Goal: Task Accomplishment & Management: Use online tool/utility

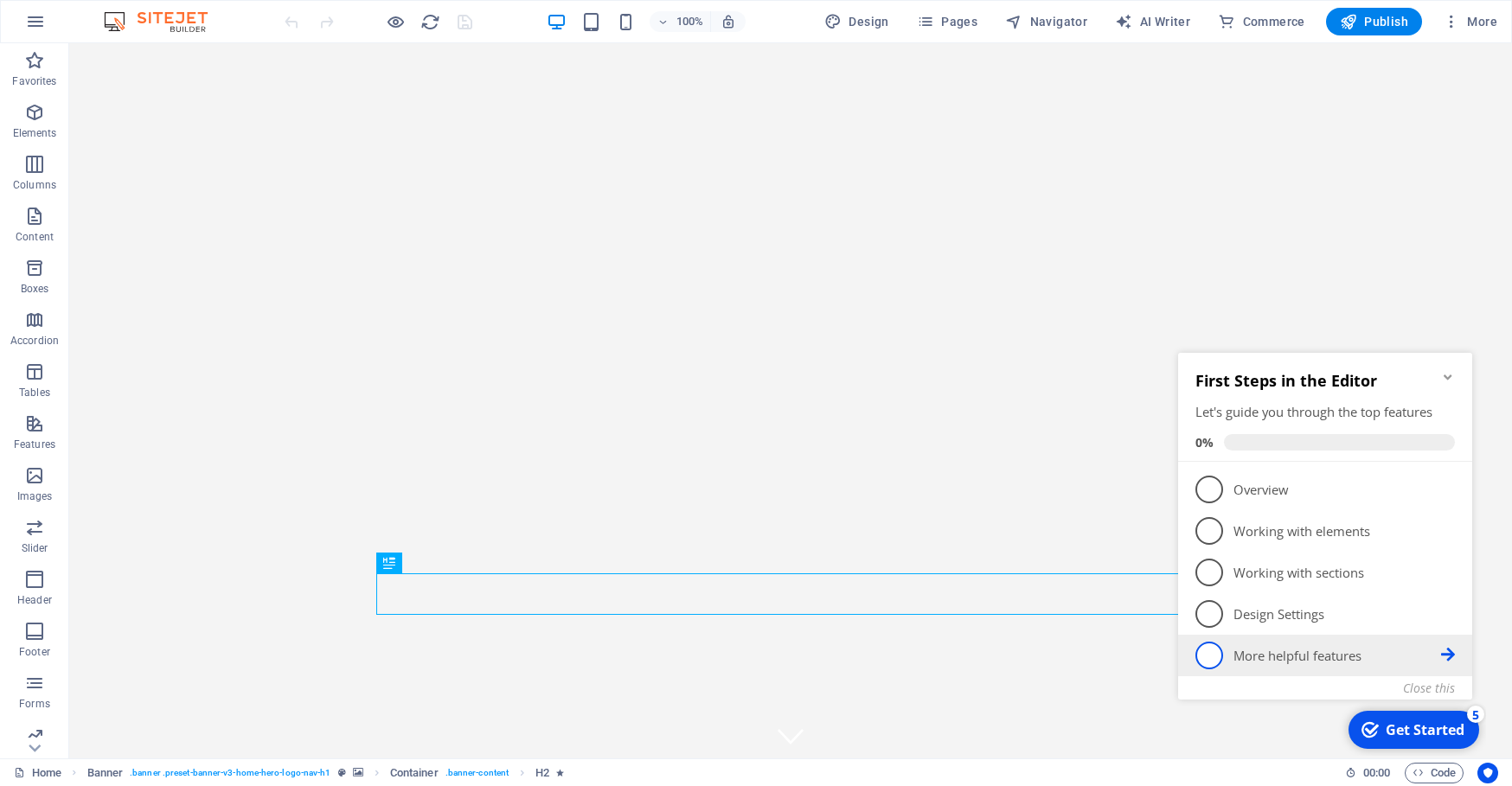
click at [1444, 652] on icon at bounding box center [1447, 654] width 14 height 14
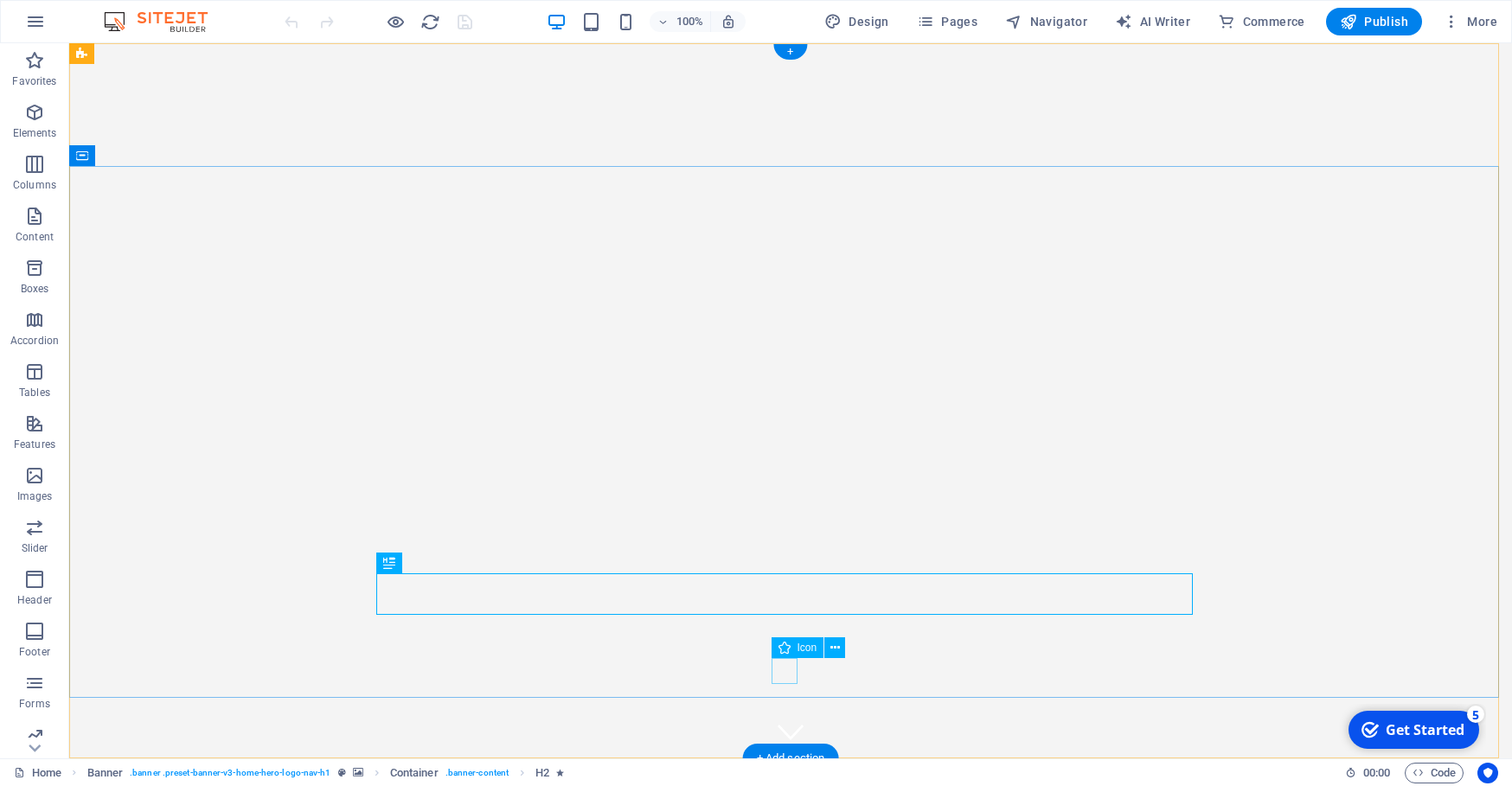
click at [779, 719] on figure at bounding box center [790, 731] width 26 height 26
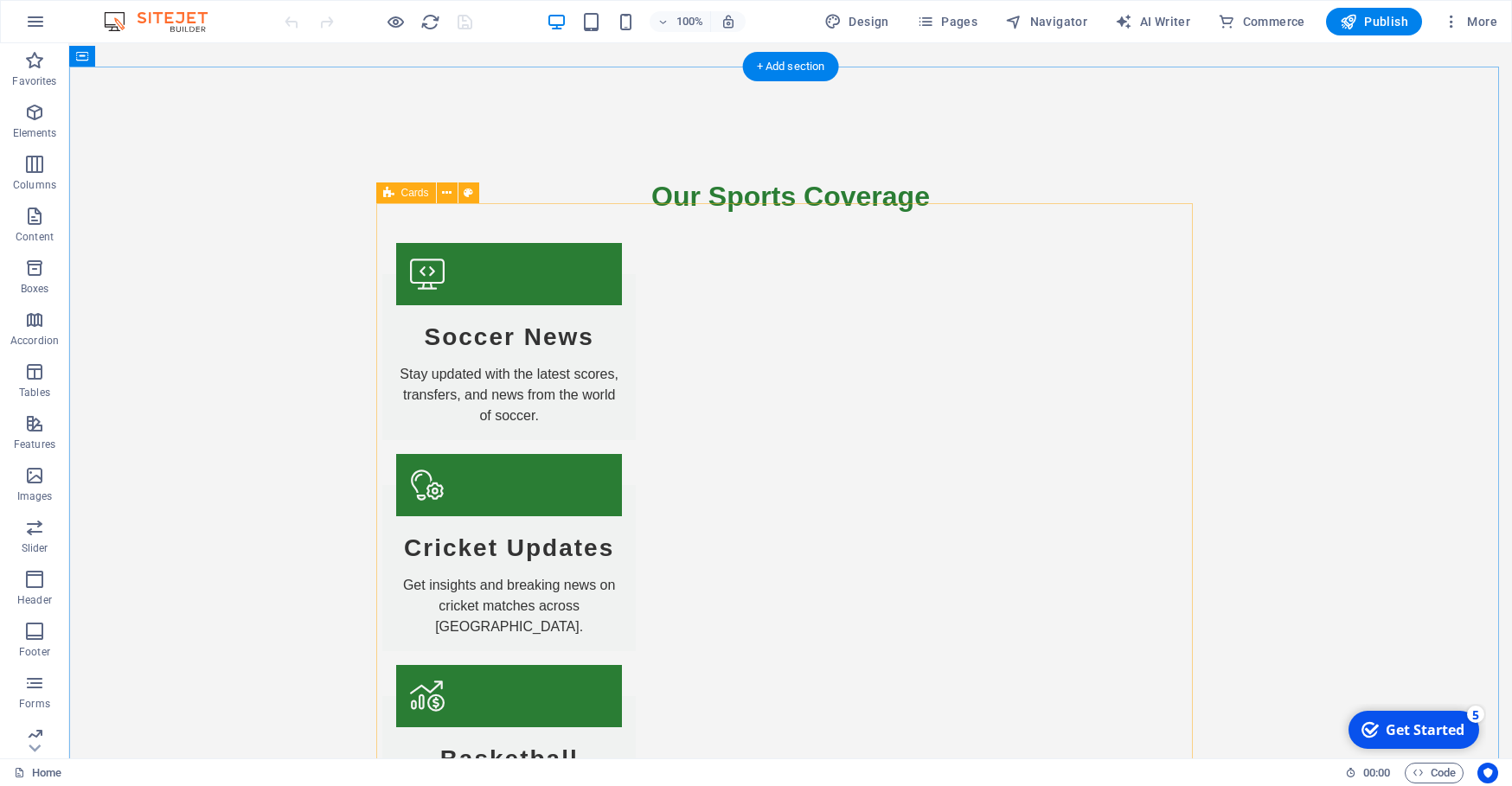
scroll to position [2199, 0]
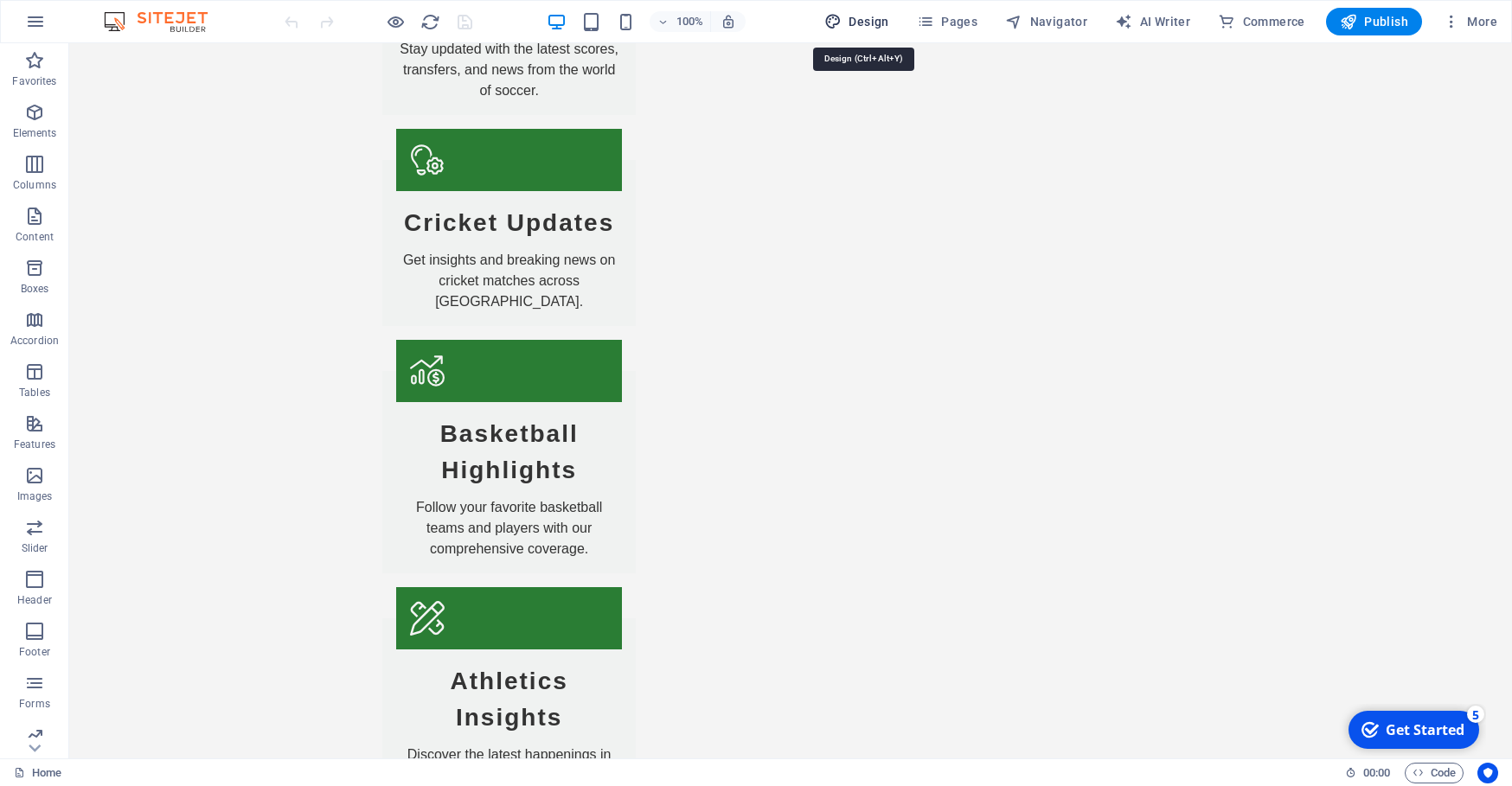
click at [861, 24] on span "Design" at bounding box center [856, 21] width 65 height 17
select select "px"
select select "400"
select select "px"
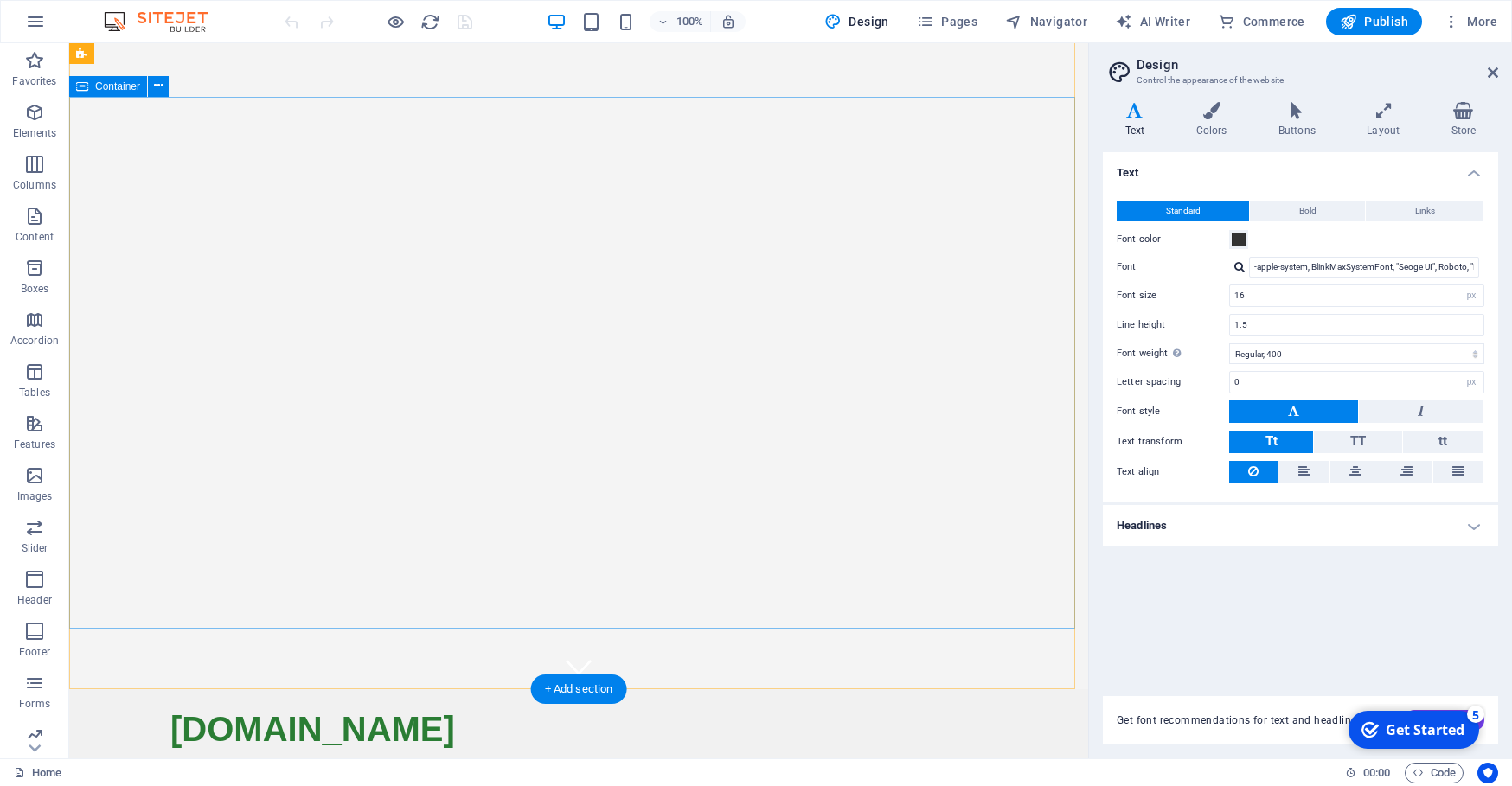
scroll to position [0, 0]
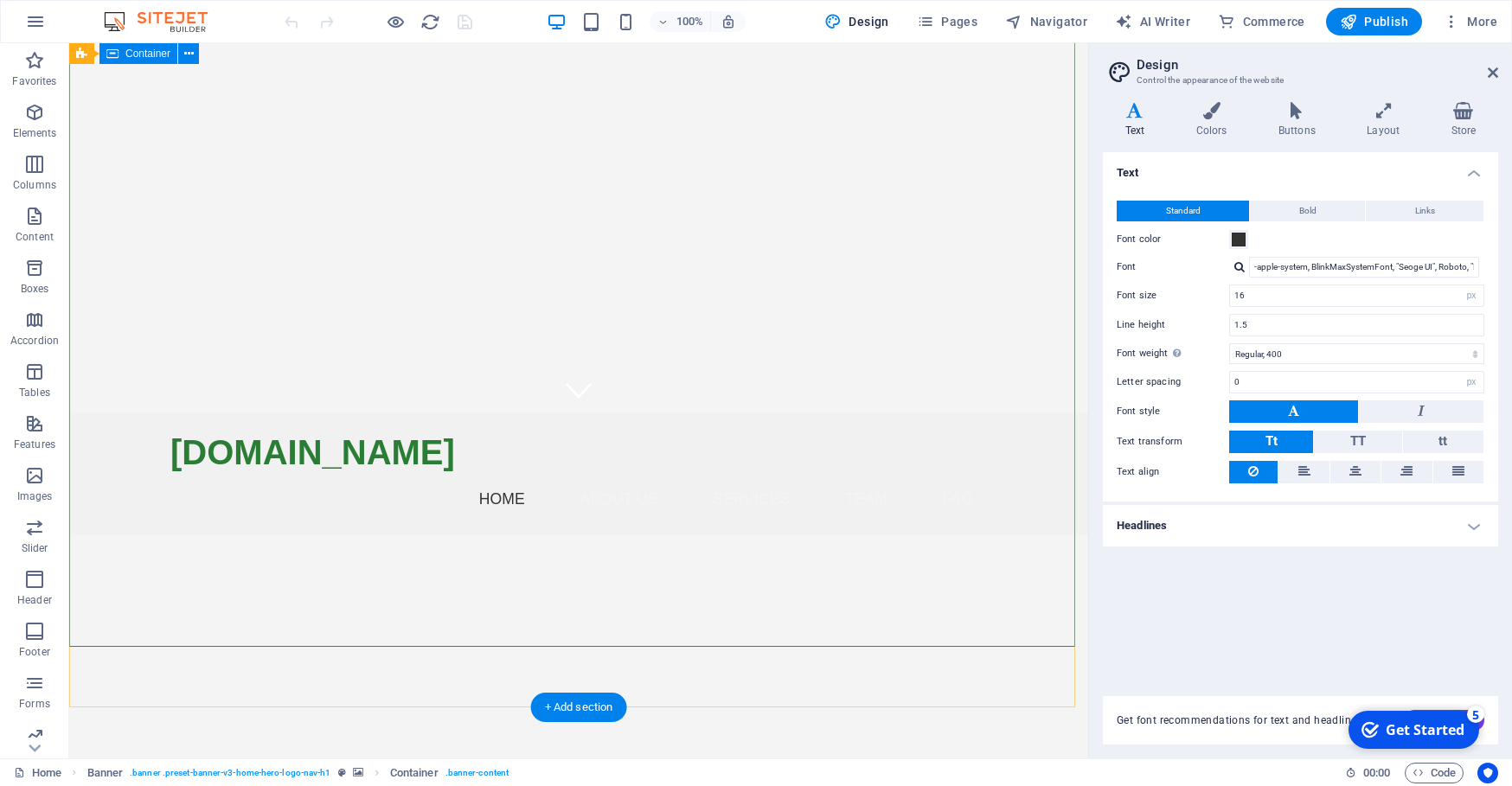
scroll to position [14, 0]
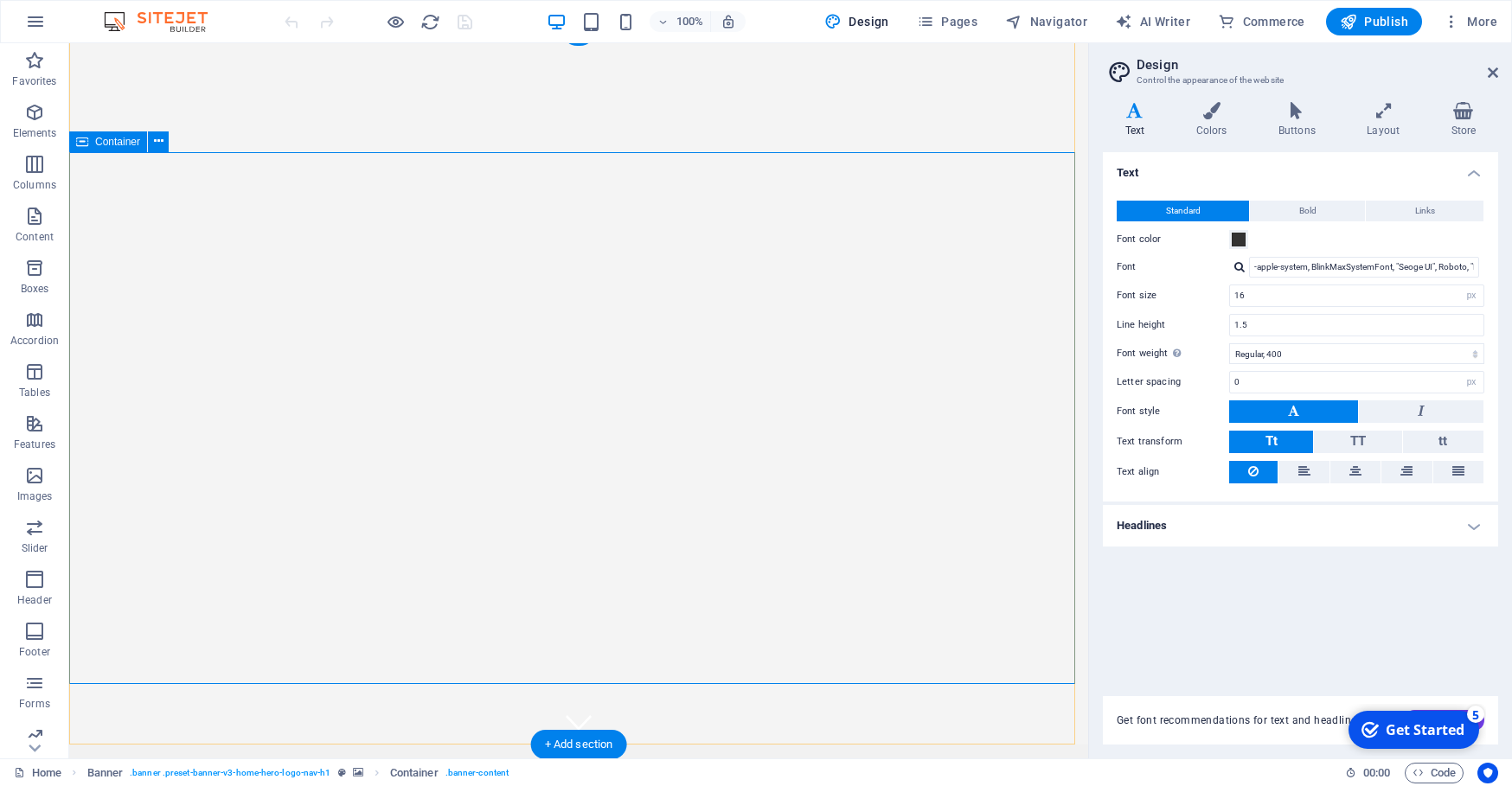
click at [152, 141] on button at bounding box center [157, 141] width 21 height 21
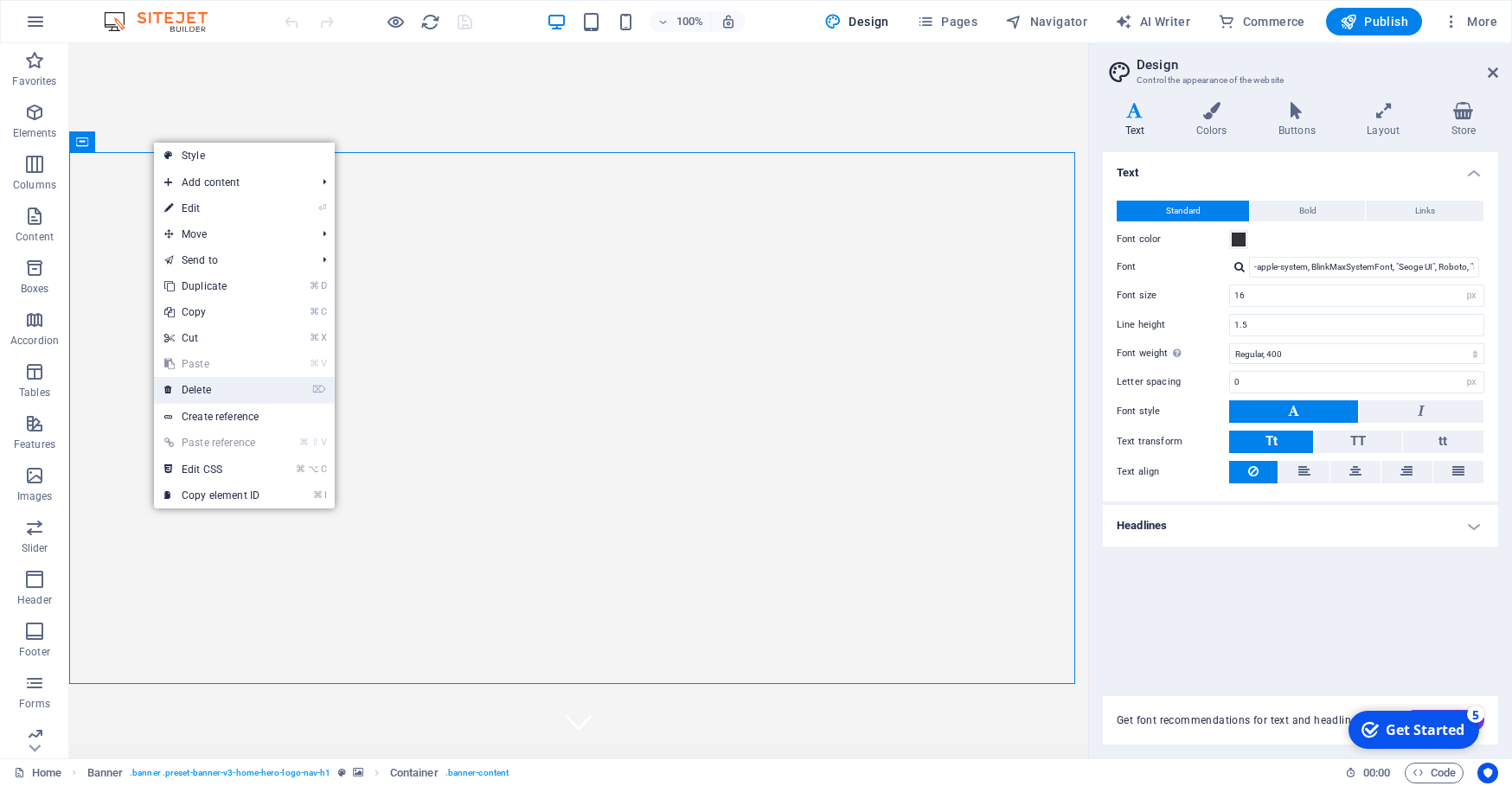
click at [202, 388] on link "⌦ Delete" at bounding box center [211, 389] width 116 height 26
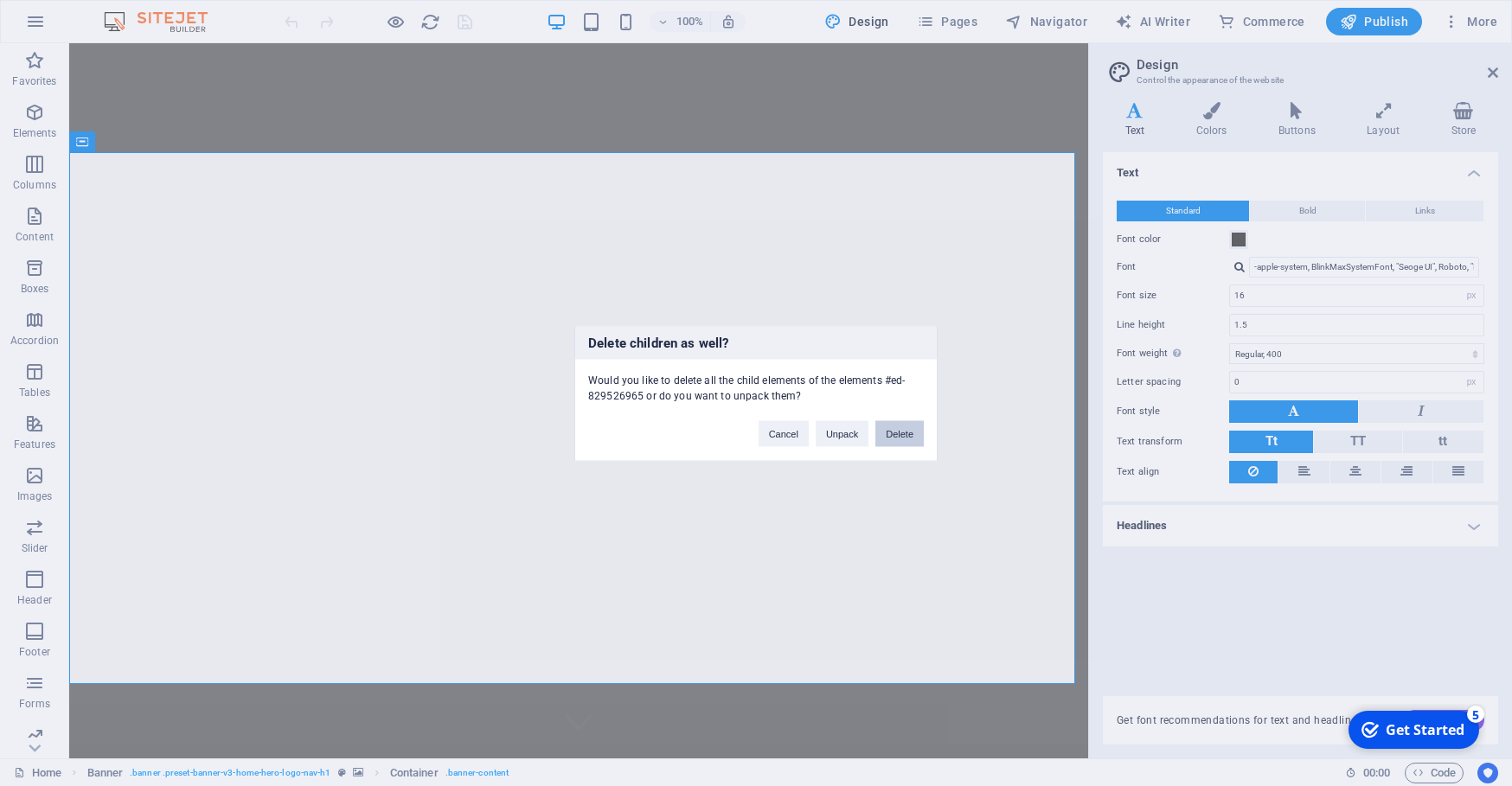
click at [900, 434] on button "Delete" at bounding box center [899, 433] width 48 height 26
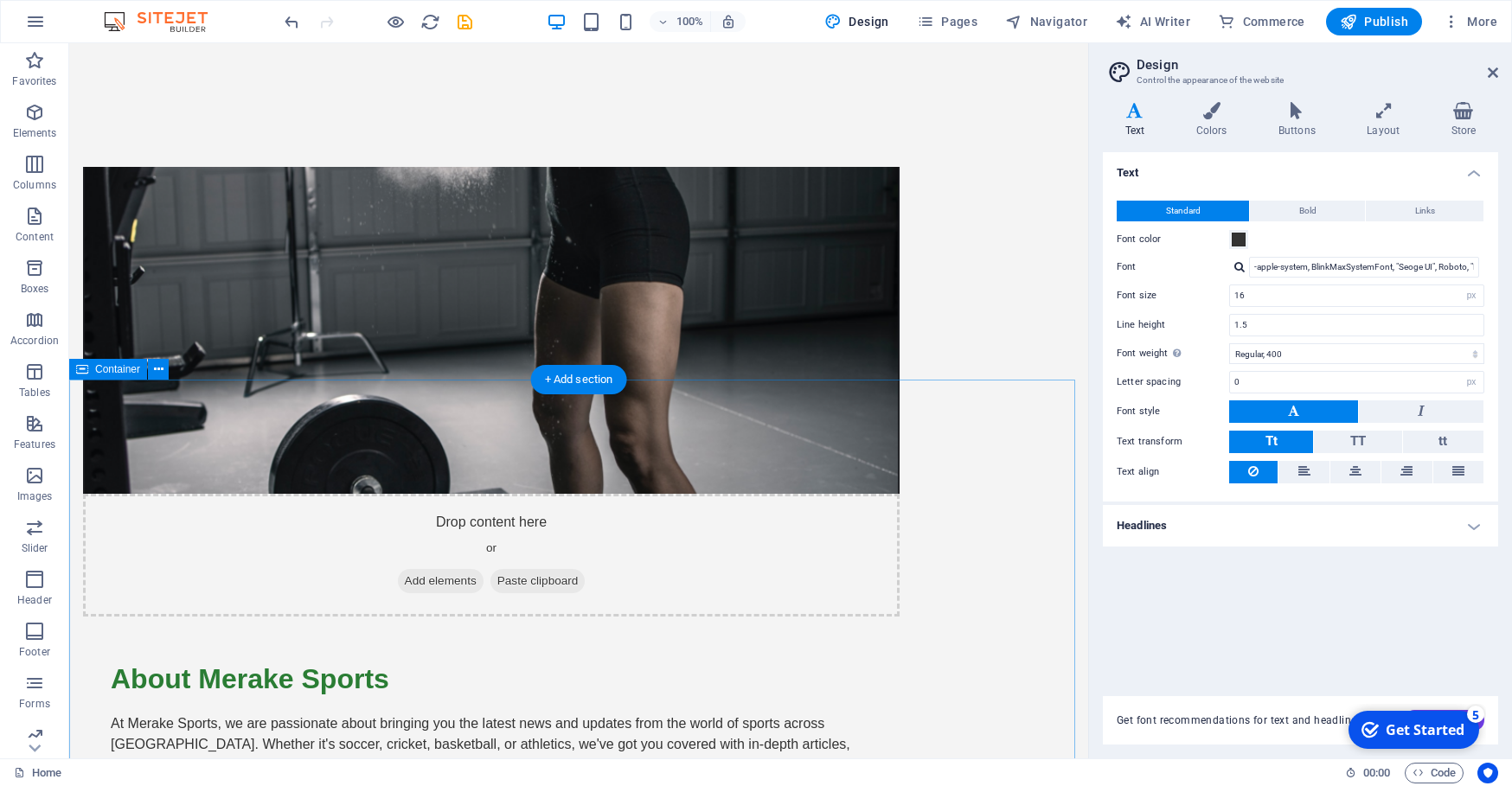
scroll to position [221, 0]
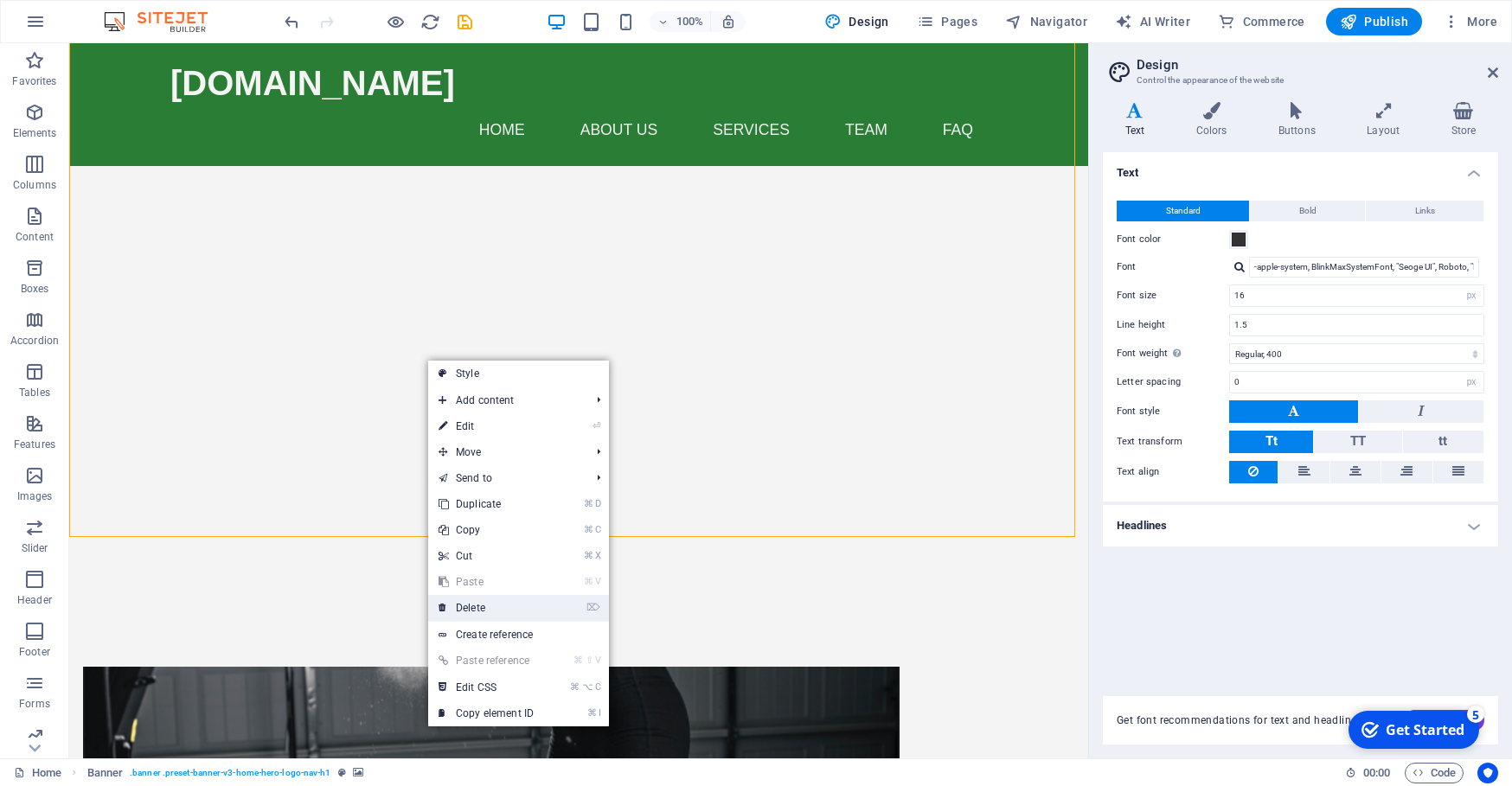
click at [492, 605] on link "⌦ Delete" at bounding box center [485, 608] width 116 height 26
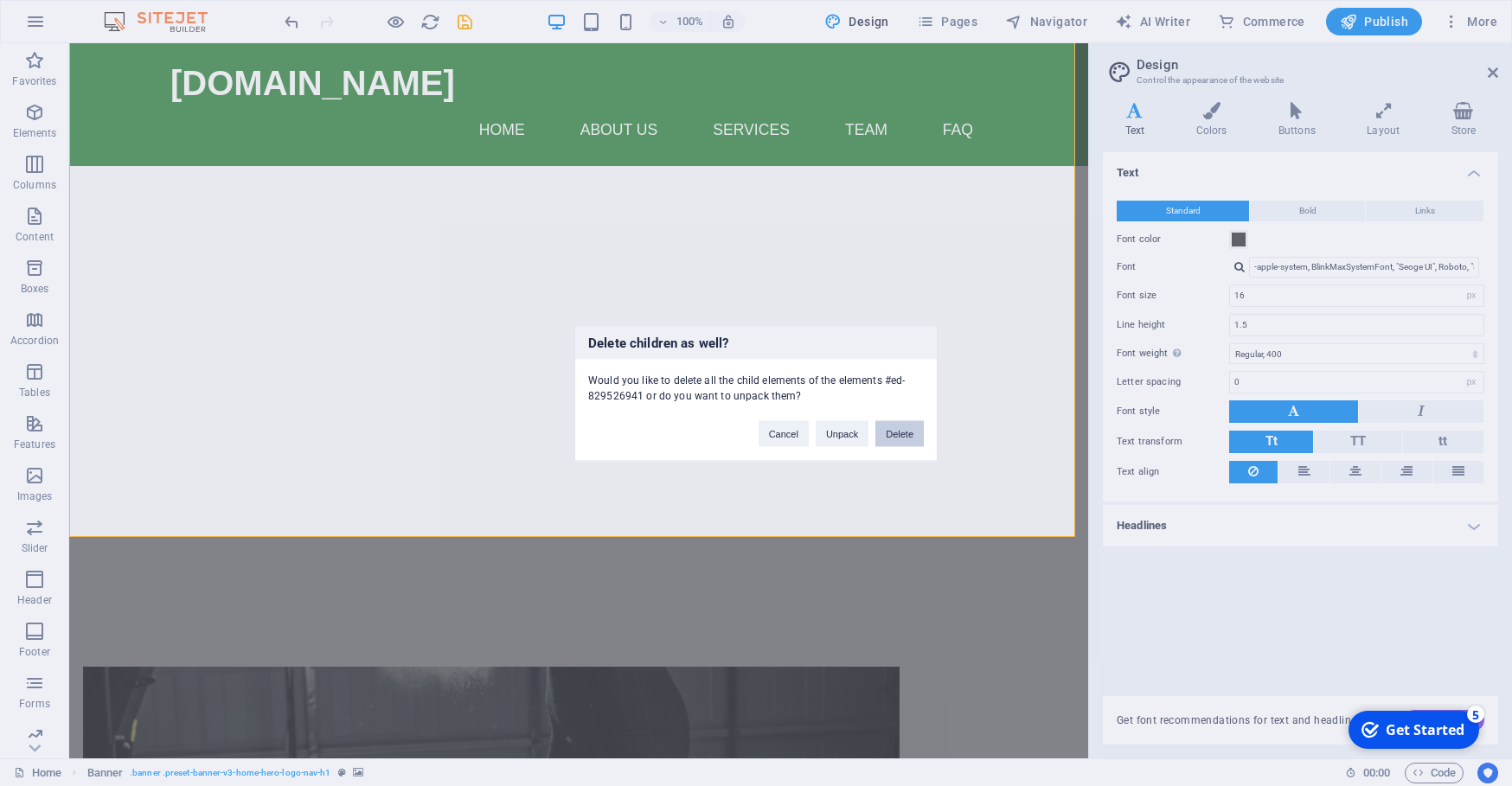
click at [896, 431] on button "Delete" at bounding box center [899, 433] width 48 height 26
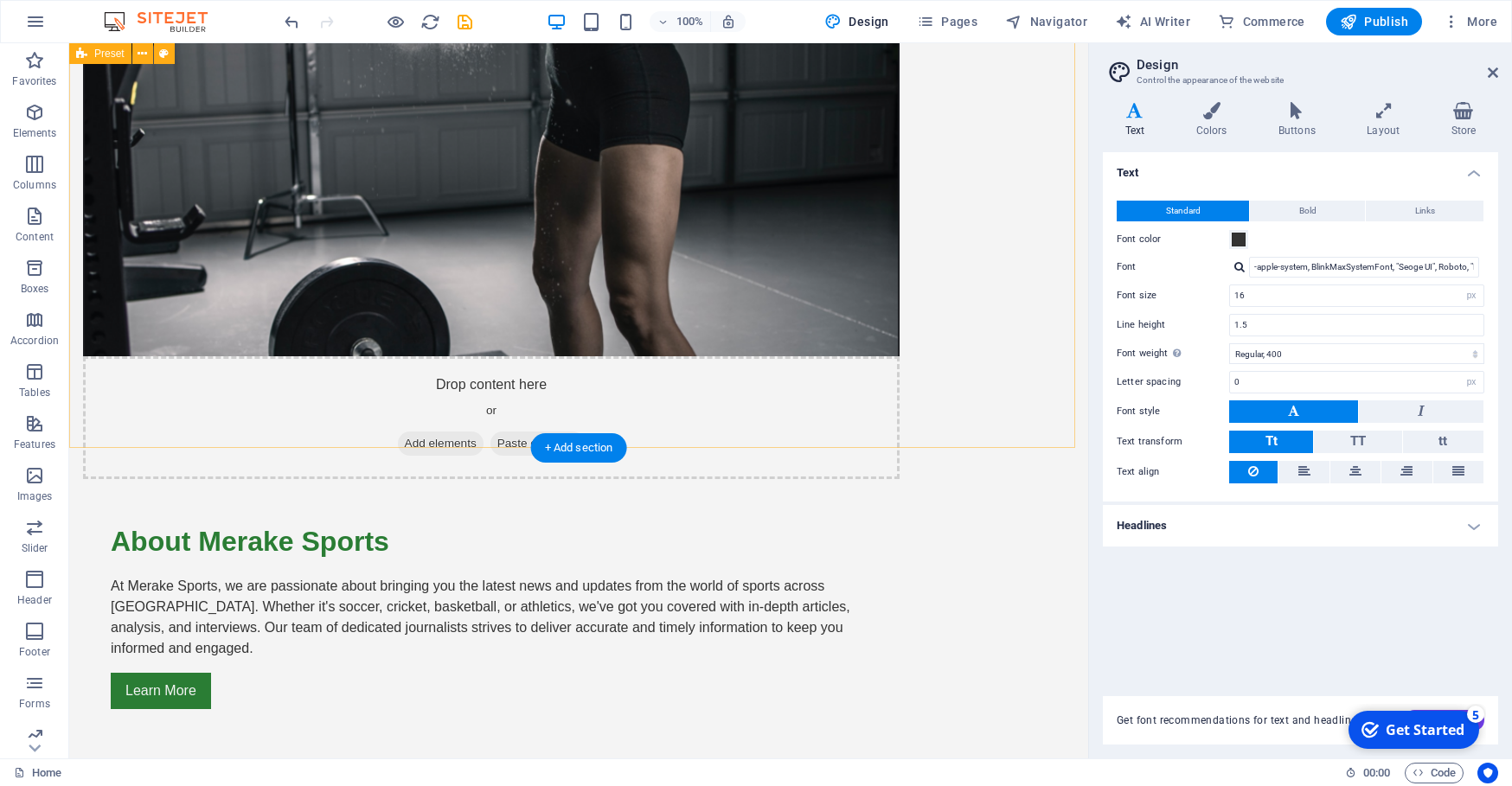
scroll to position [0, 0]
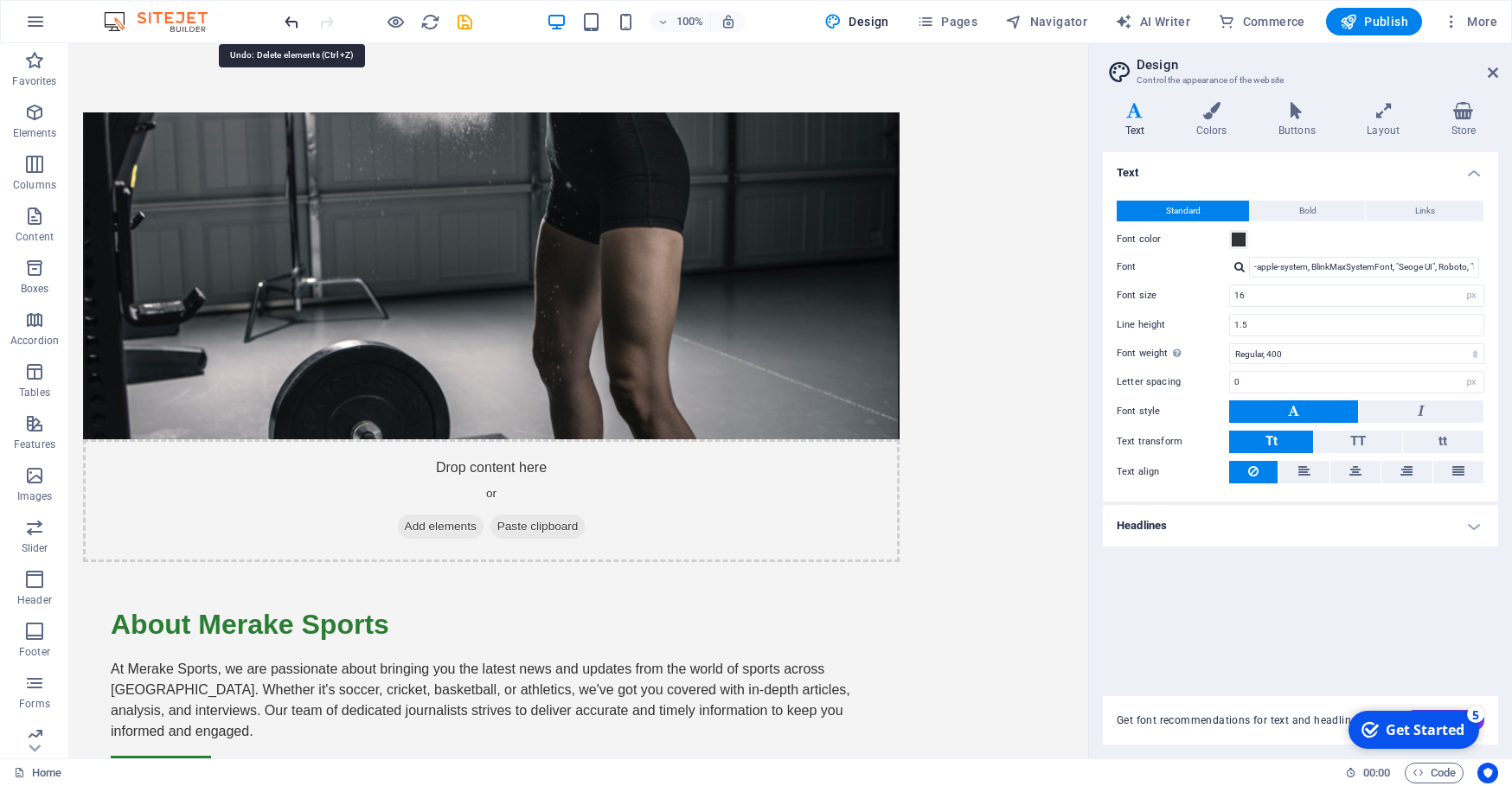
click at [284, 21] on icon "undo" at bounding box center [292, 22] width 20 height 20
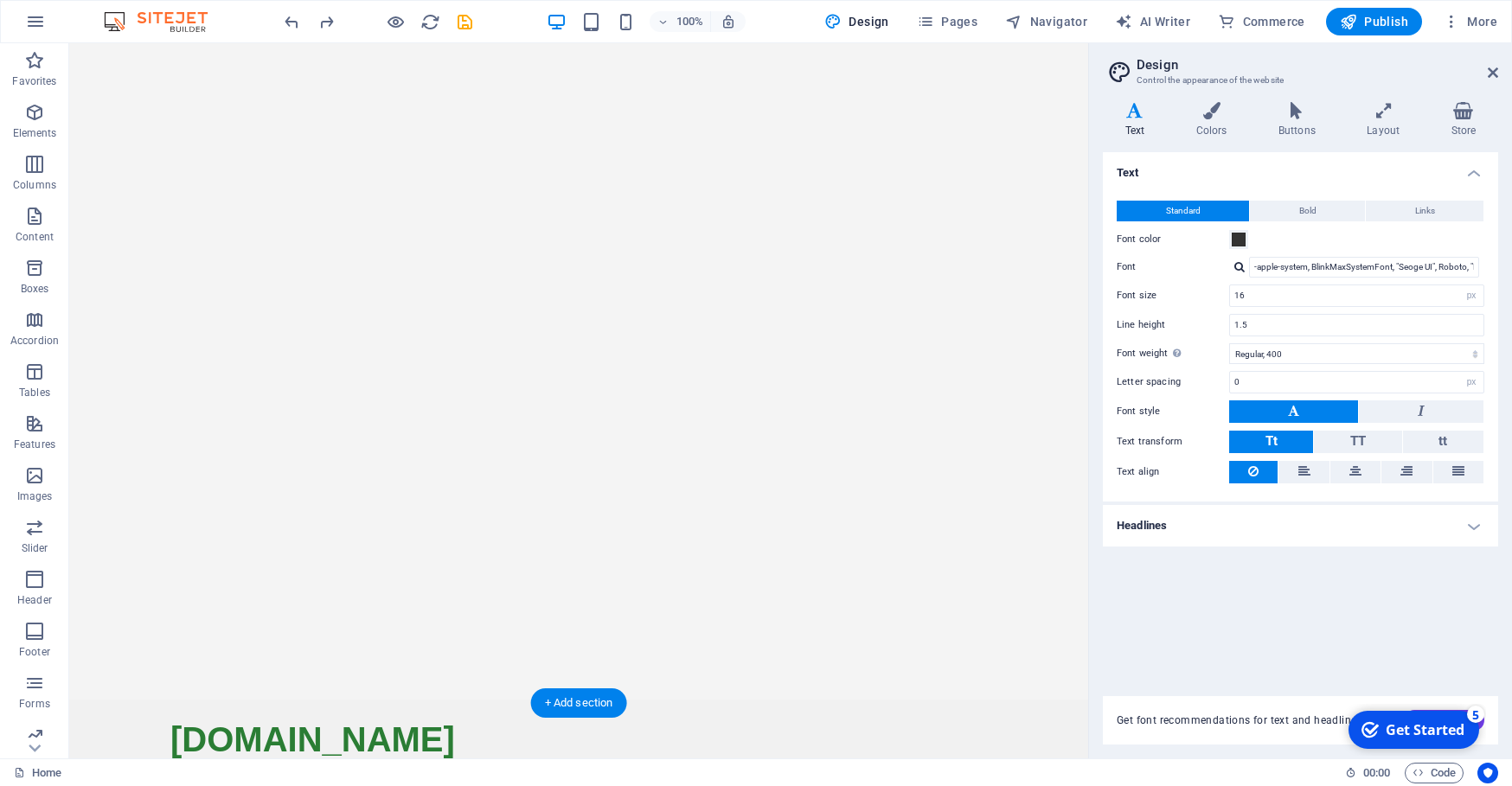
scroll to position [55, 0]
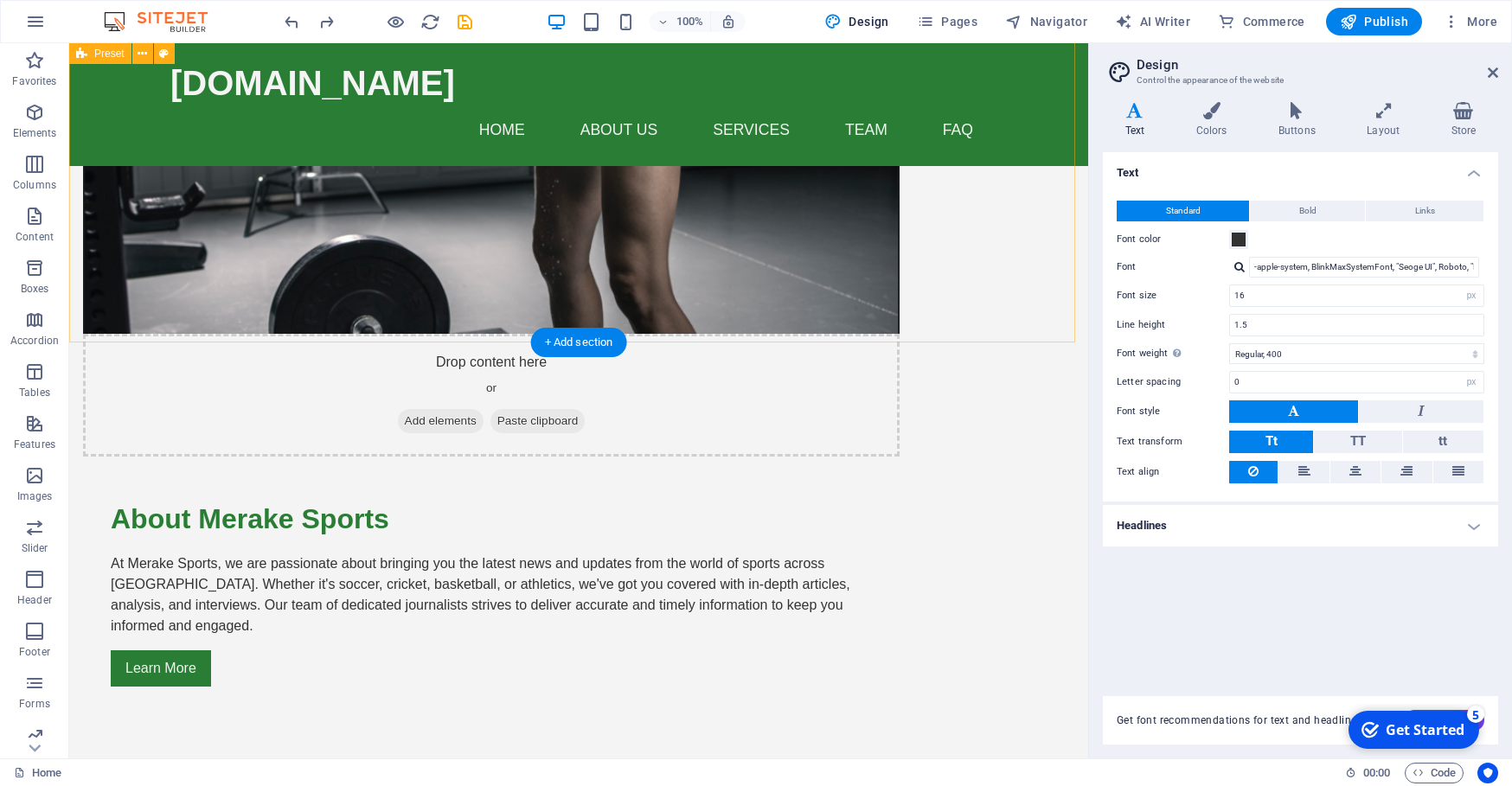
scroll to position [397, 0]
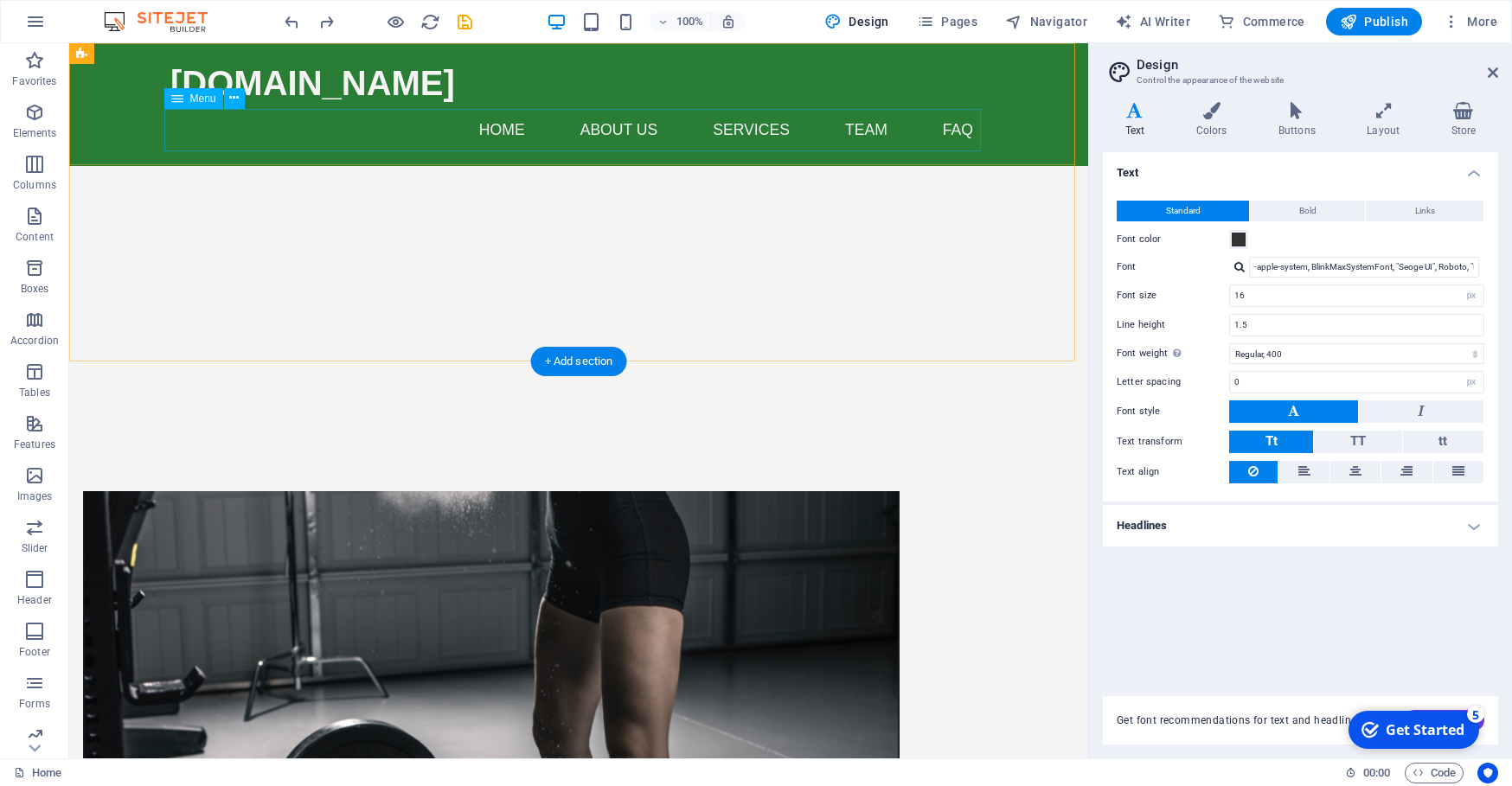
click at [746, 129] on nav "Home About Us Services Team FAQ" at bounding box center [578, 131] width 817 height 44
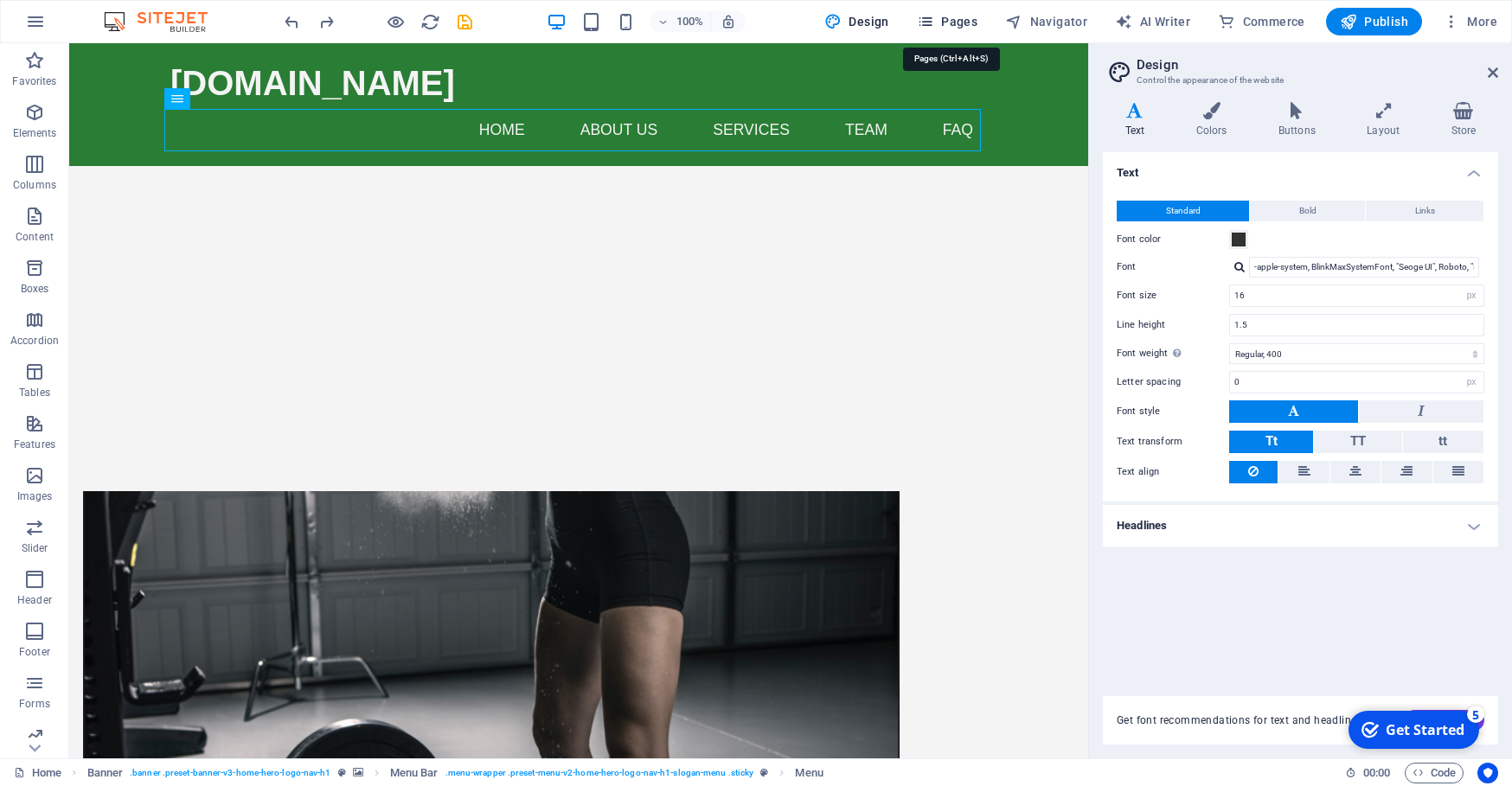
click at [934, 25] on icon "button" at bounding box center [925, 21] width 17 height 17
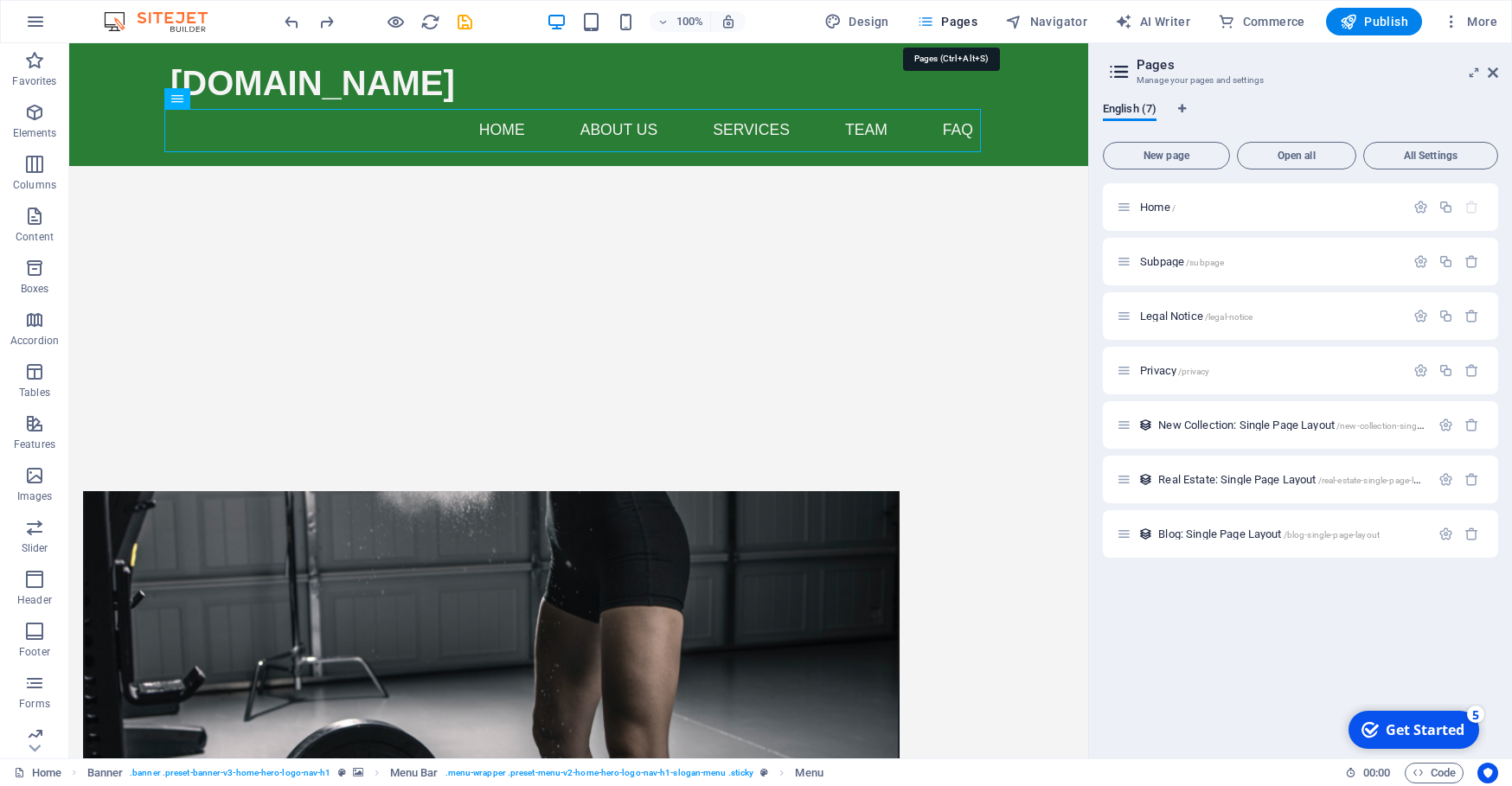
click at [921, 23] on button "Pages" at bounding box center [948, 22] width 75 height 27
click at [865, 23] on span "Design" at bounding box center [856, 21] width 65 height 17
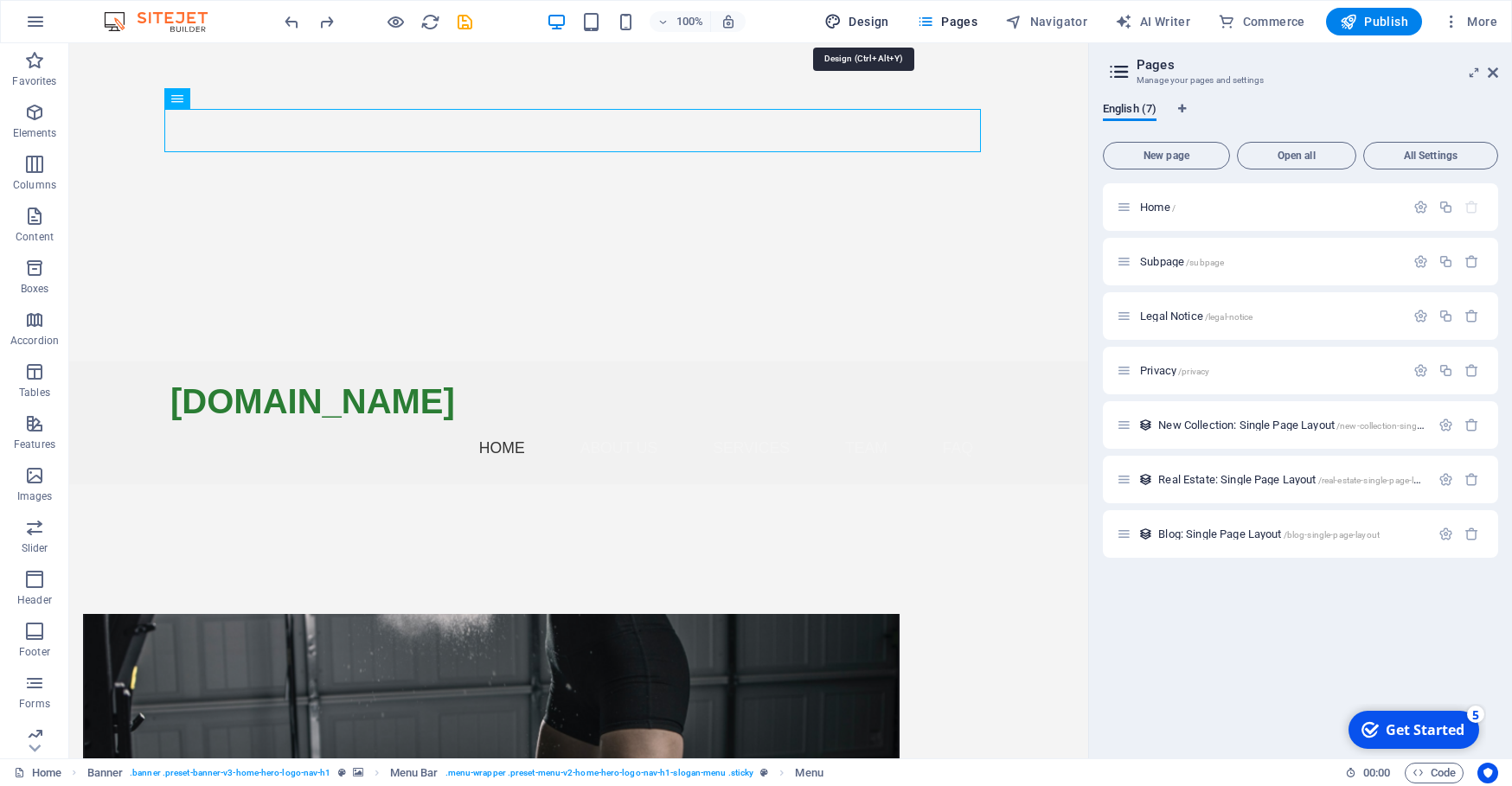
select select "px"
select select "400"
select select "px"
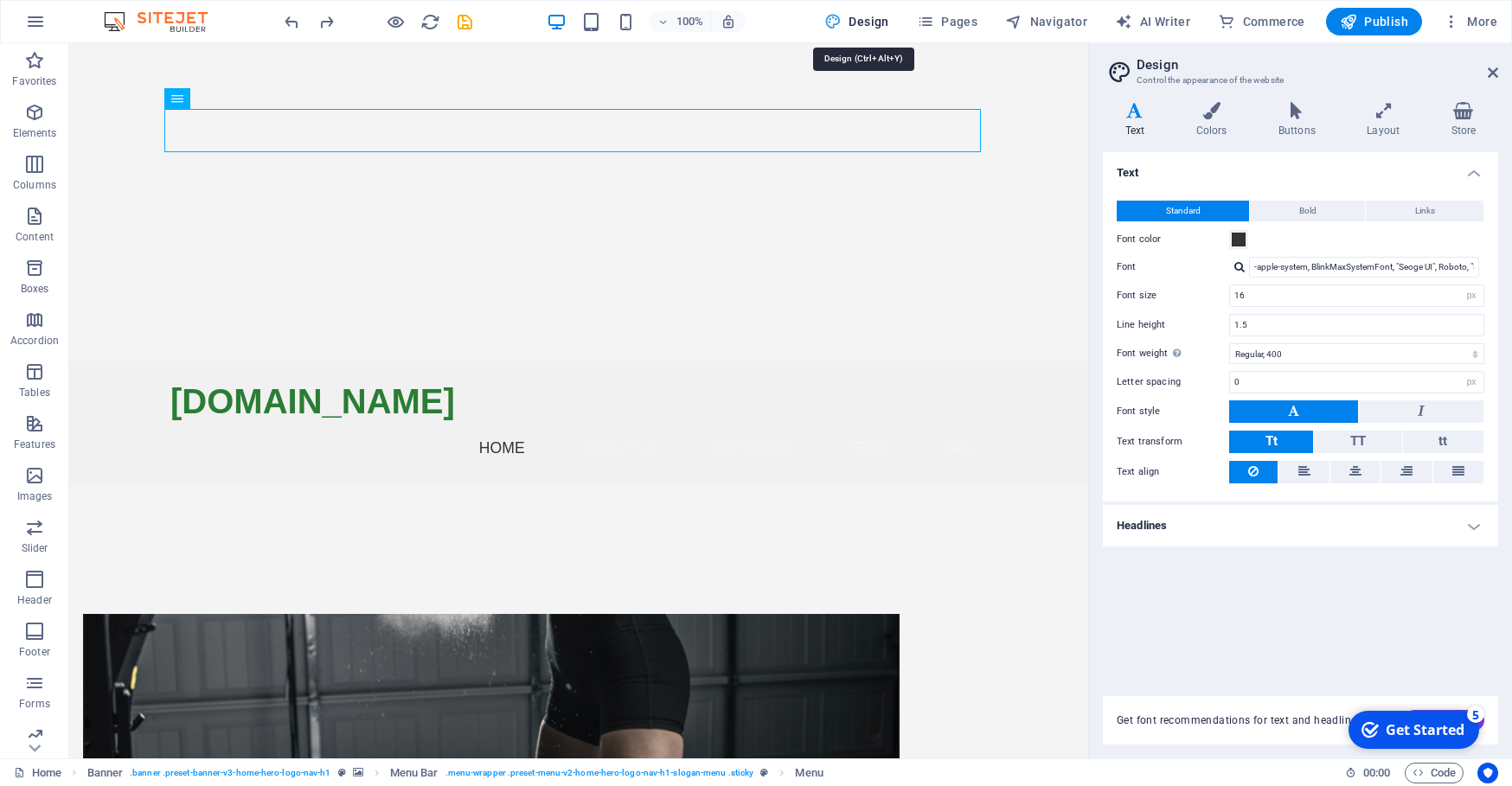
scroll to position [0, 0]
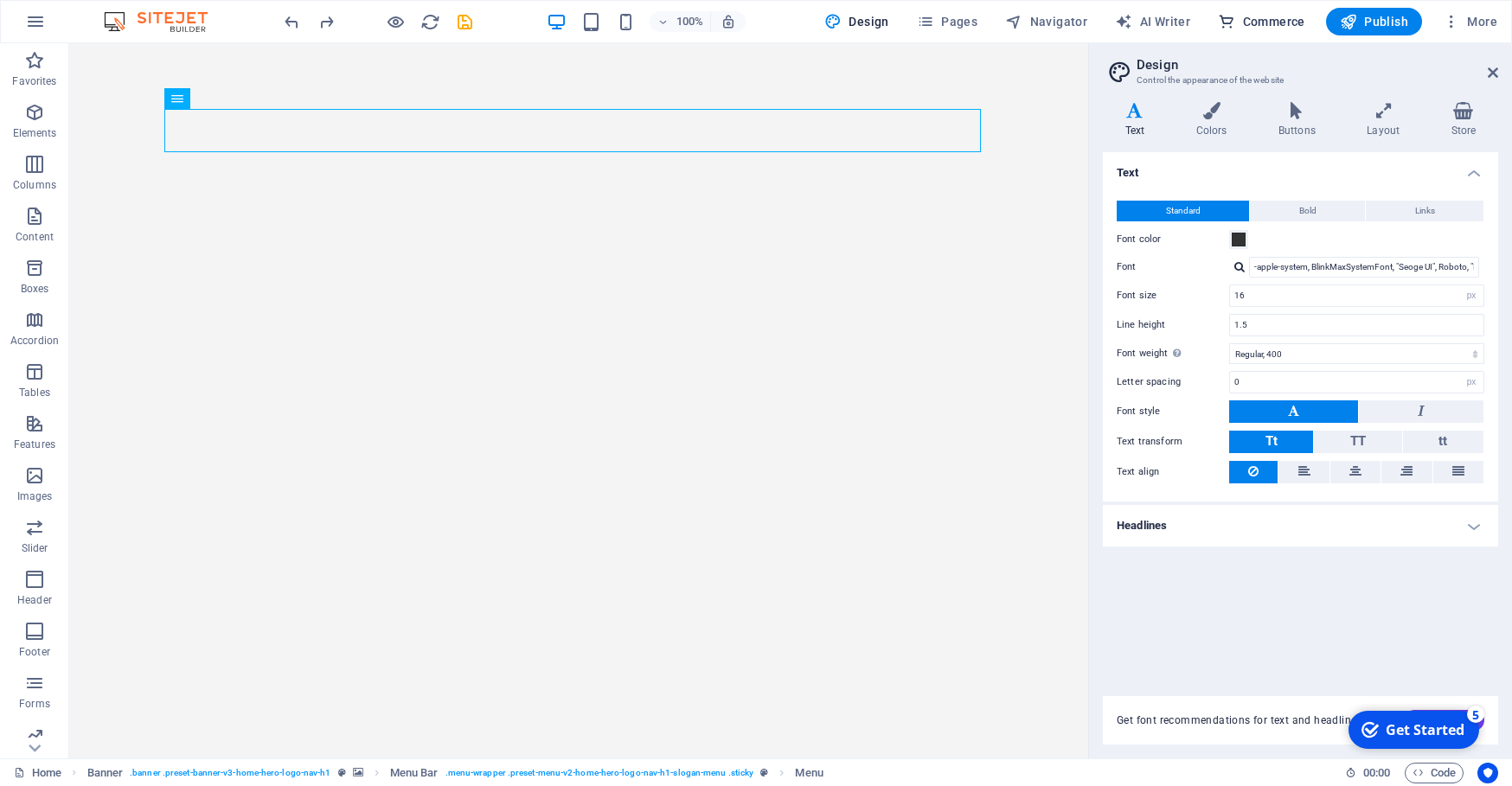
click at [1247, 24] on span "Commerce" at bounding box center [1262, 21] width 87 height 17
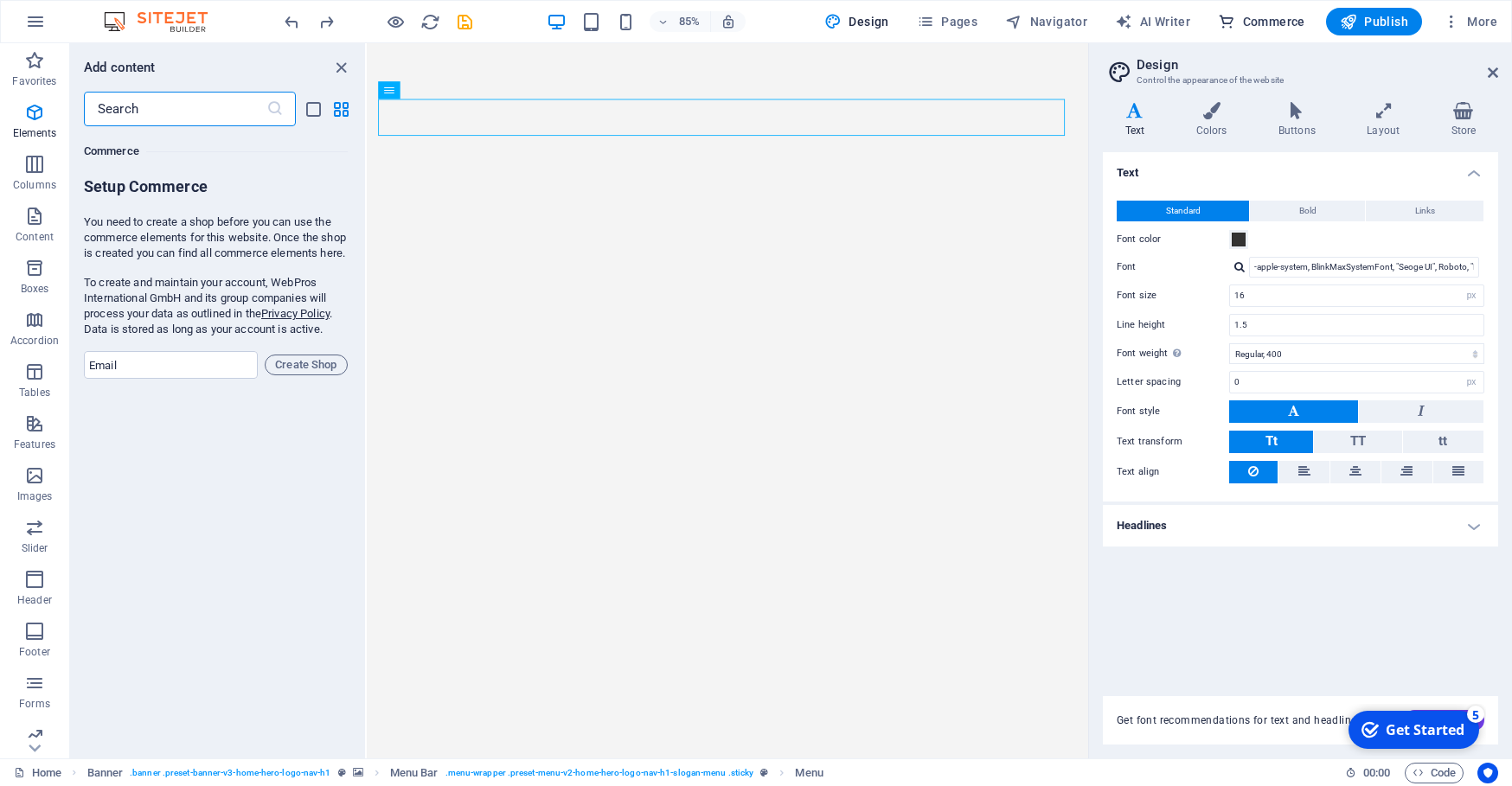
scroll to position [16657, 0]
click at [1473, 15] on span "More" at bounding box center [1470, 21] width 55 height 17
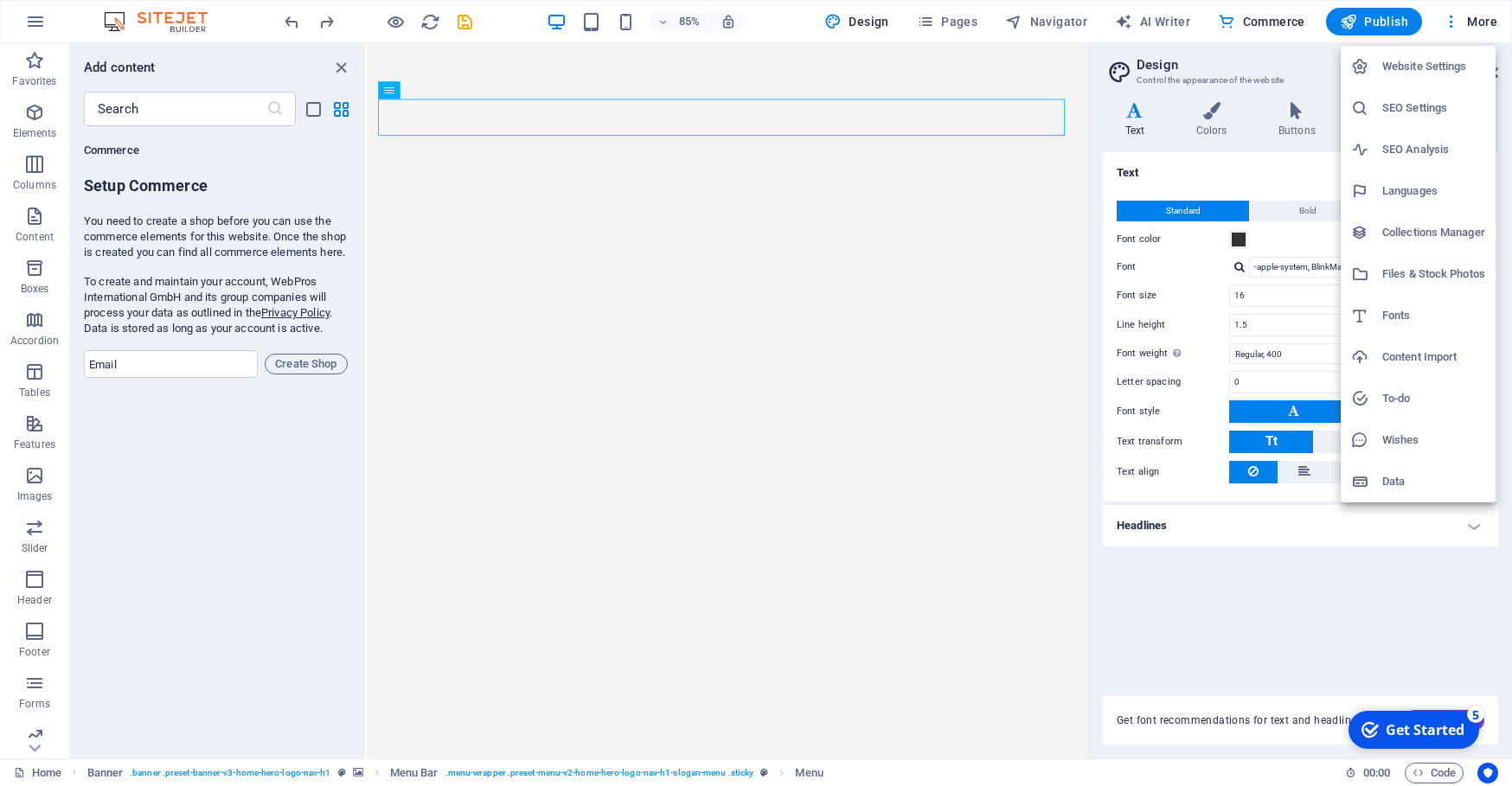
click at [26, 125] on div at bounding box center [756, 393] width 1512 height 786
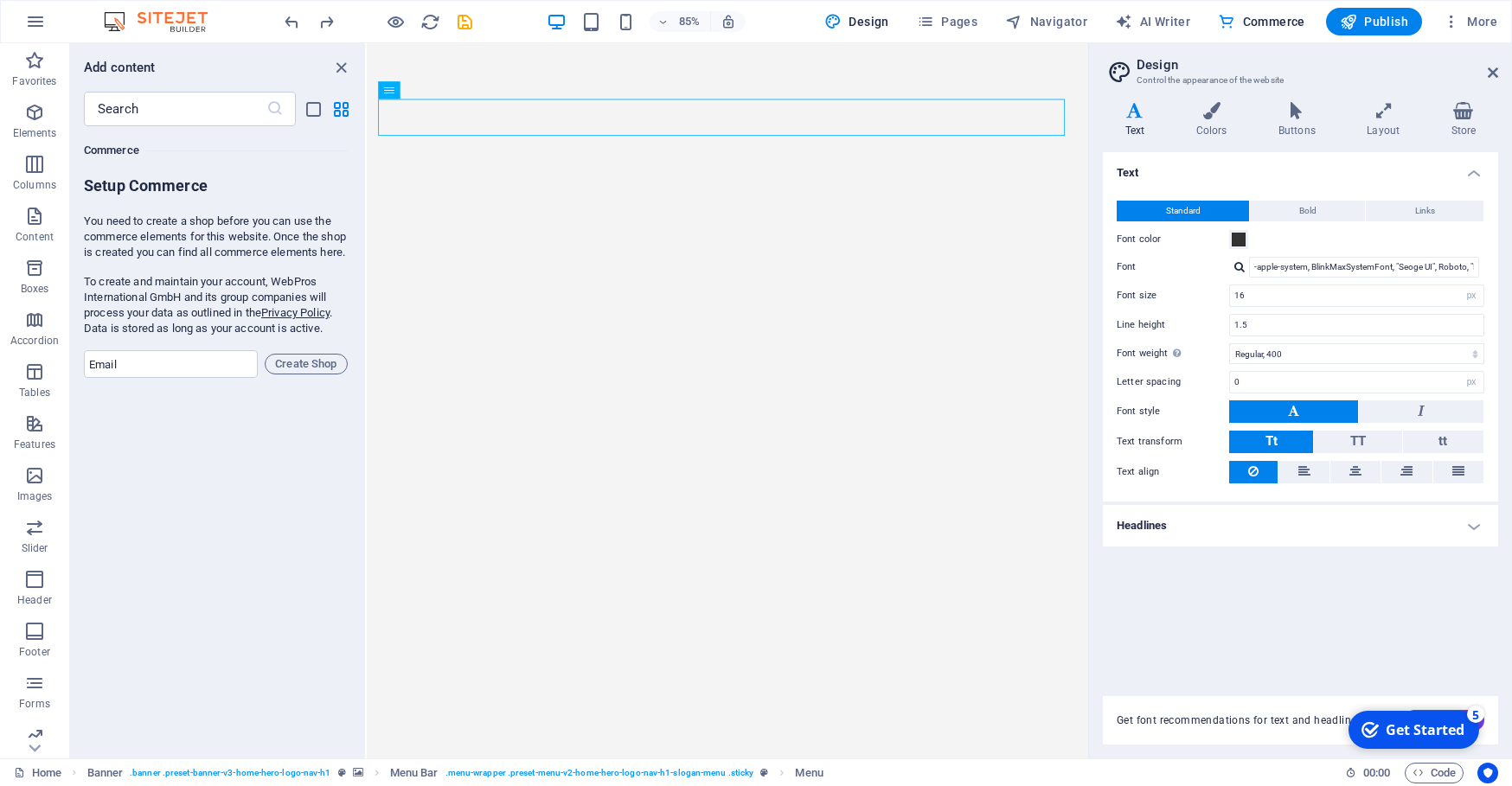
click at [33, 126] on span "Elements" at bounding box center [35, 123] width 69 height 42
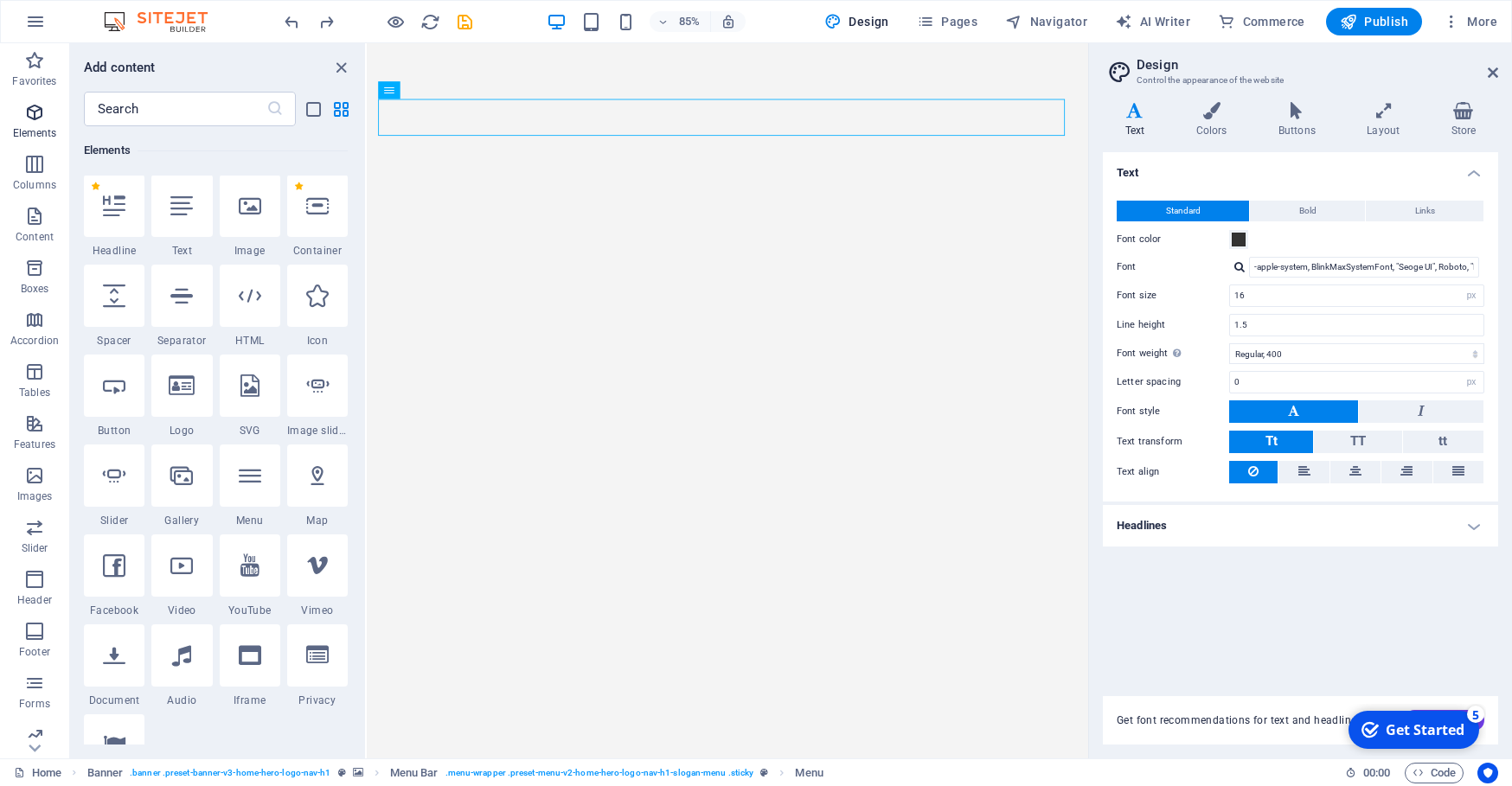
scroll to position [184, 0]
drag, startPoint x: 393, startPoint y: 23, endPoint x: 761, endPoint y: 25, distance: 368.0
click at [761, 25] on div "85% Design Pages Navigator AI Writer Commerce Publish More" at bounding box center [892, 22] width 1223 height 27
click at [1477, 25] on span "More" at bounding box center [1470, 21] width 55 height 17
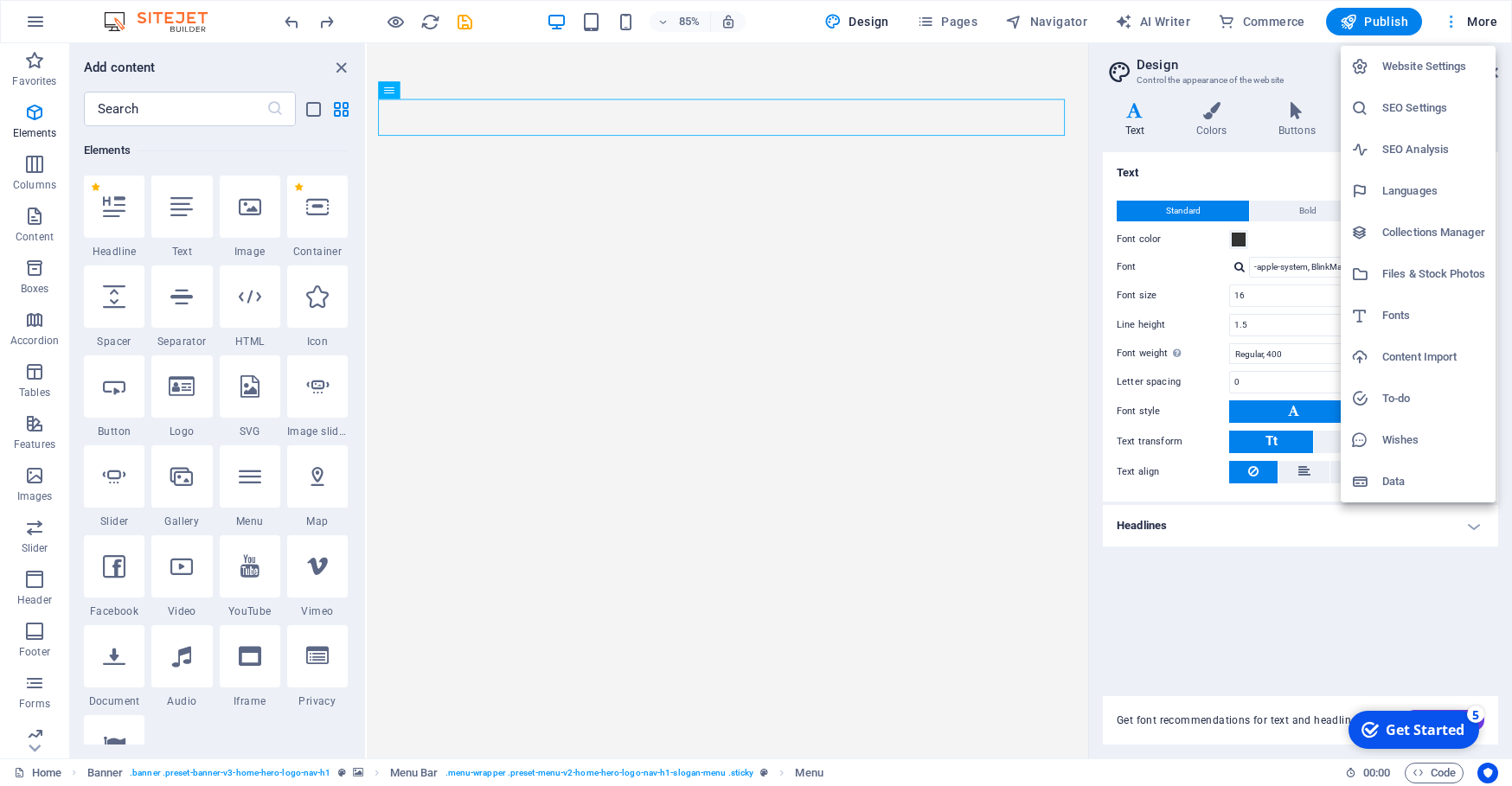
click at [1477, 25] on div at bounding box center [756, 393] width 1512 height 786
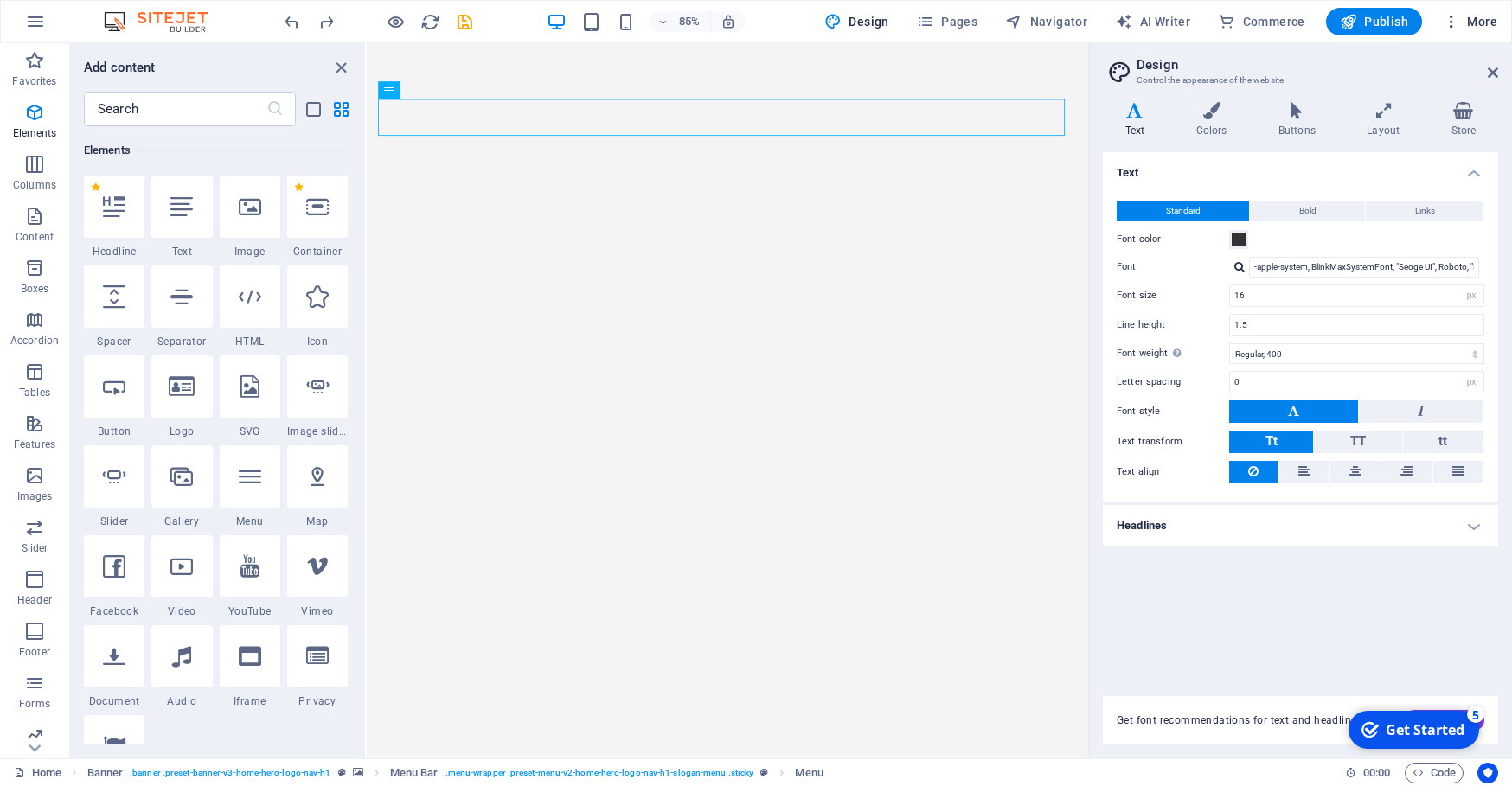
click at [1451, 23] on icon "button" at bounding box center [1451, 21] width 17 height 17
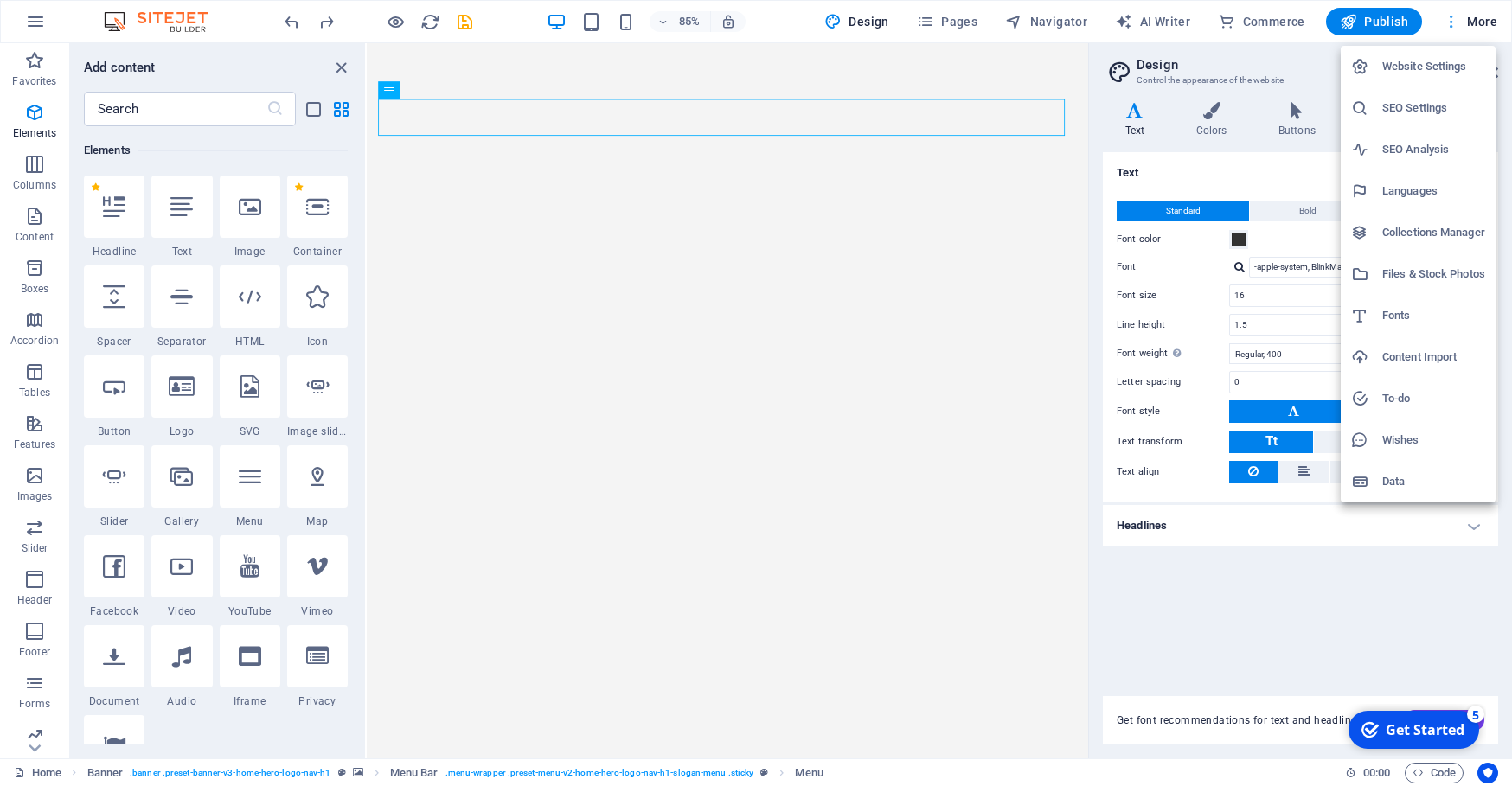
click at [1451, 23] on div at bounding box center [756, 393] width 1512 height 786
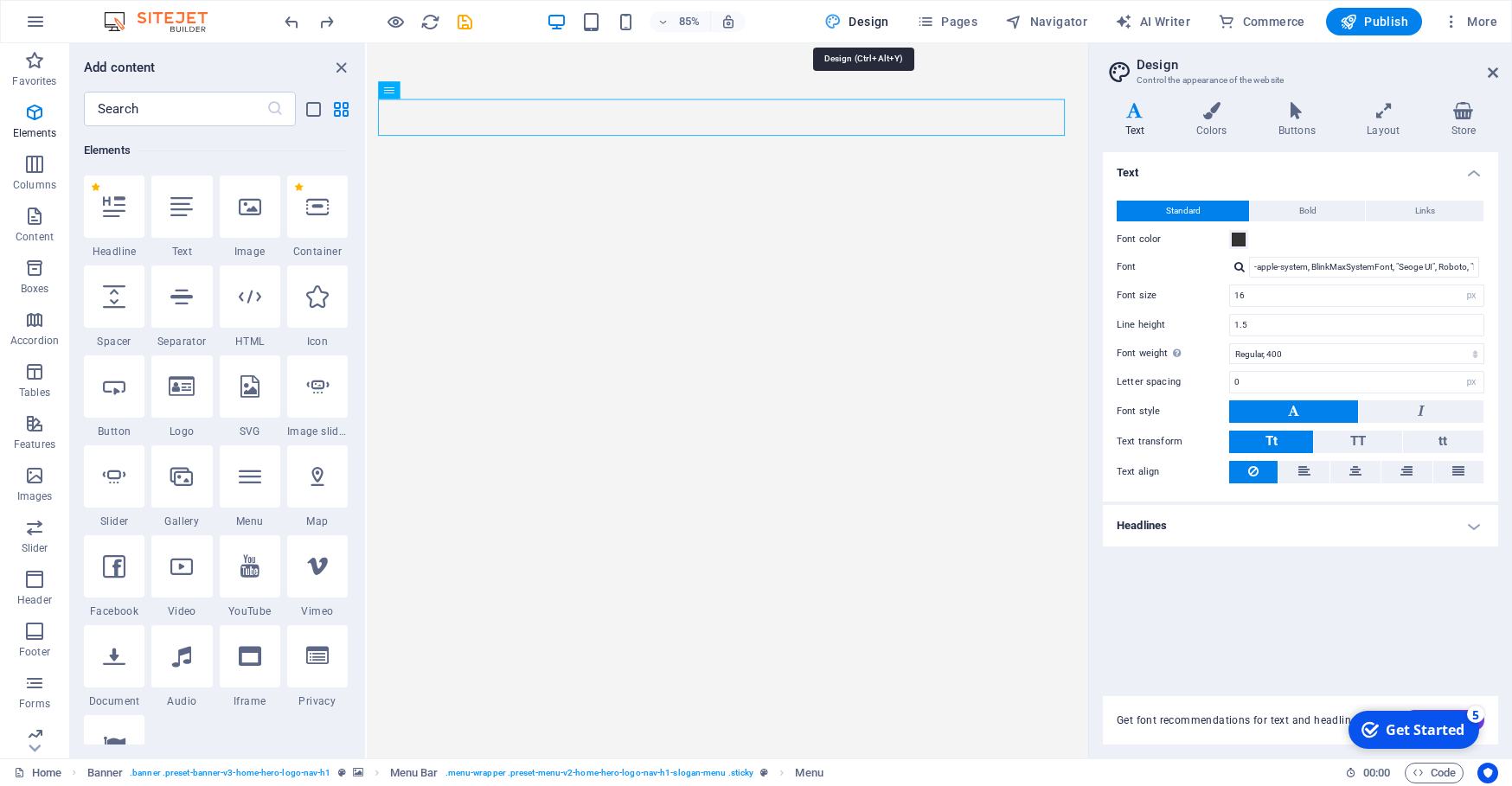
click at [852, 28] on span "Design" at bounding box center [856, 21] width 65 height 17
click at [933, 25] on icon "button" at bounding box center [925, 21] width 17 height 17
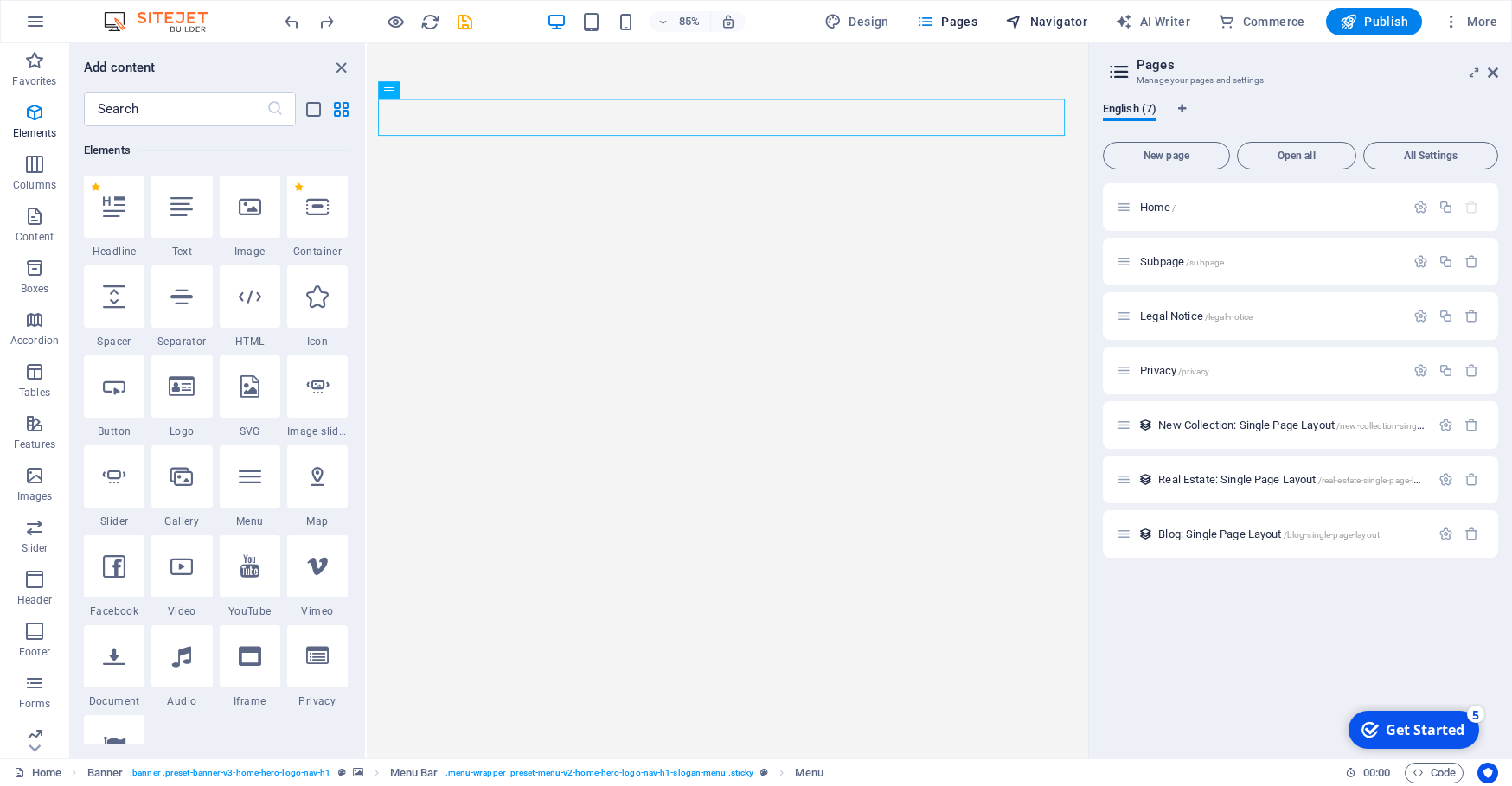
click at [1038, 18] on span "Navigator" at bounding box center [1046, 21] width 82 height 17
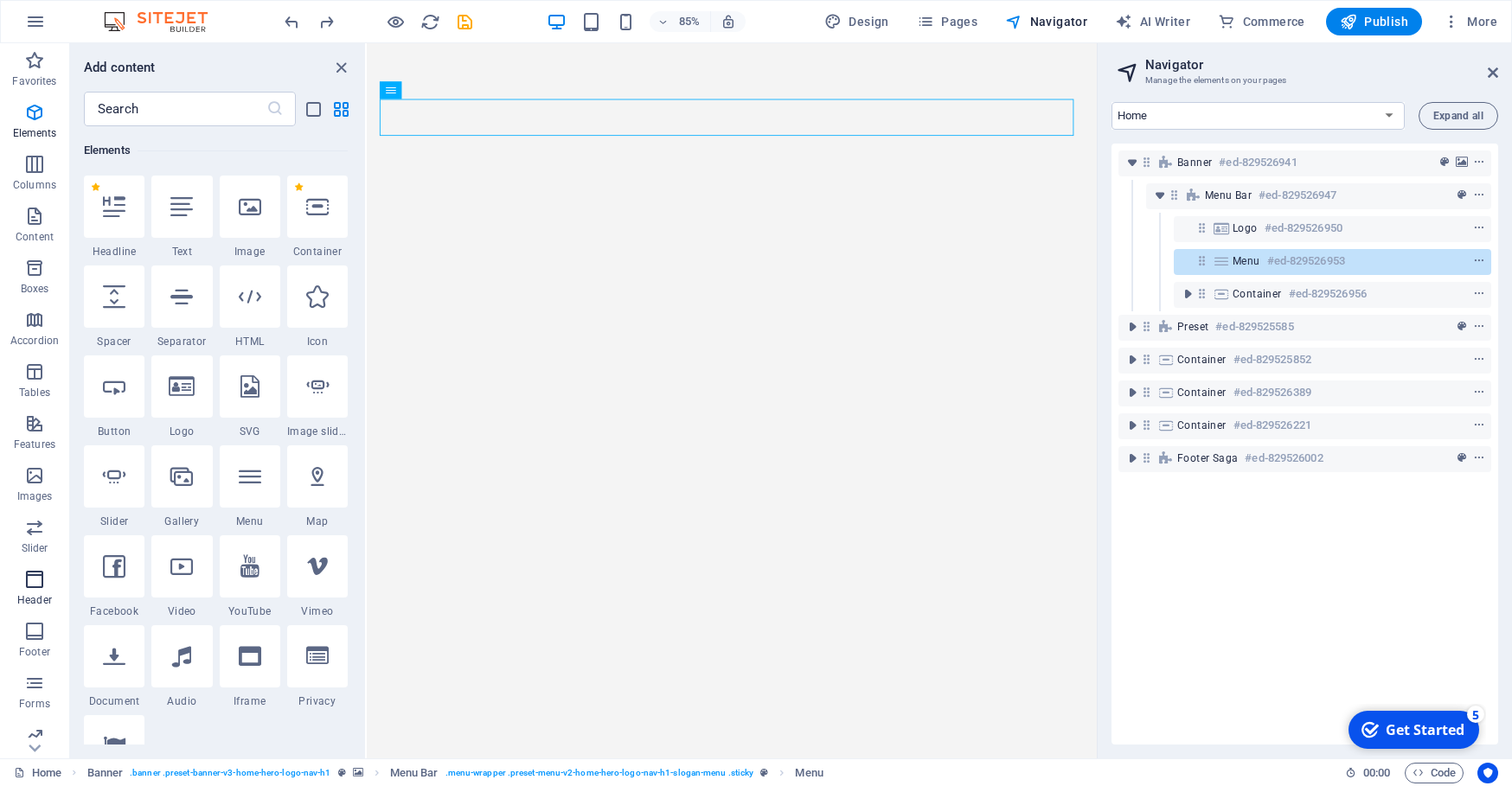
click at [34, 582] on icon "button" at bounding box center [35, 579] width 21 height 21
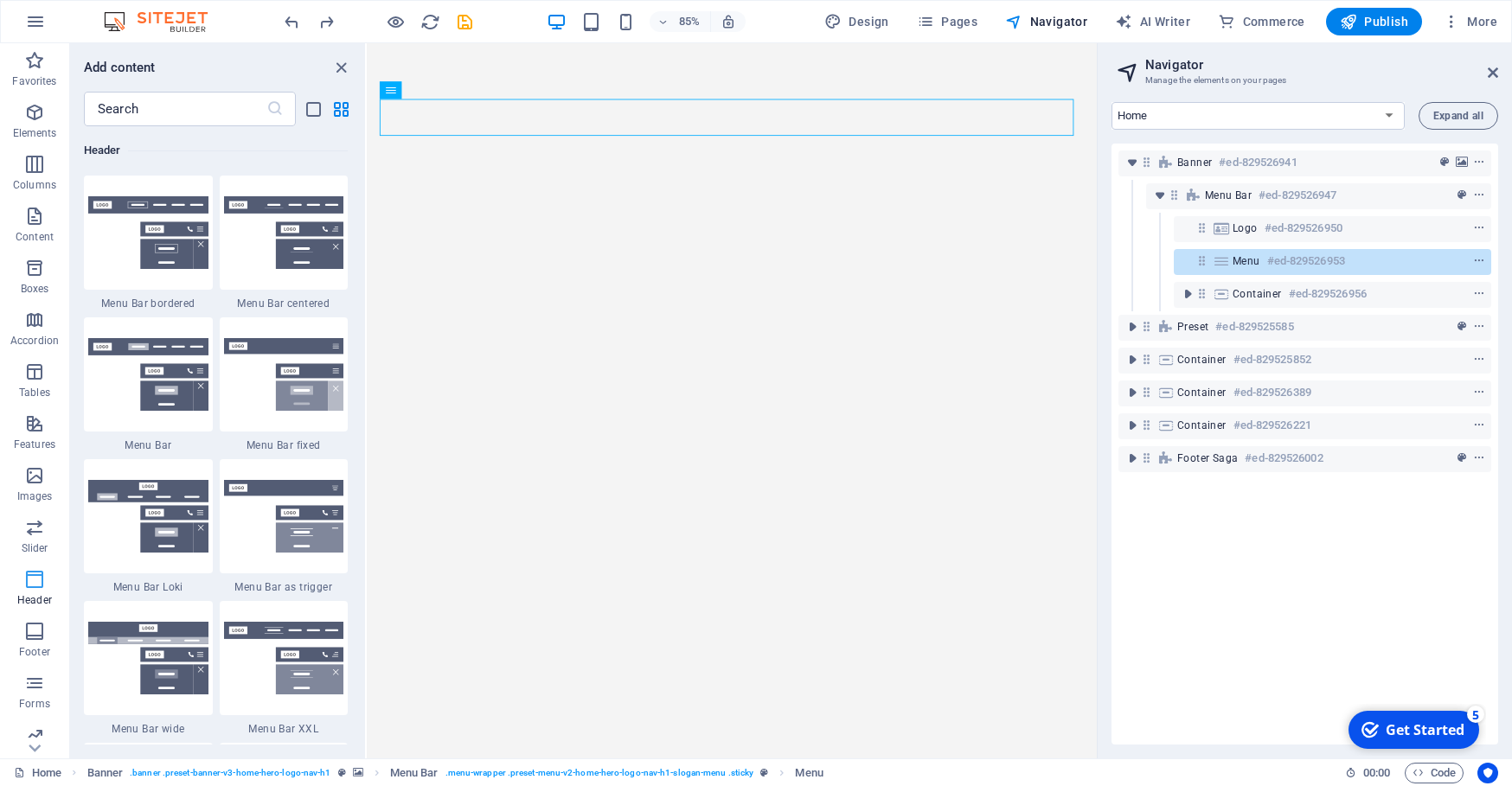
scroll to position [15, 0]
click at [155, 239] on img at bounding box center [148, 233] width 120 height 73
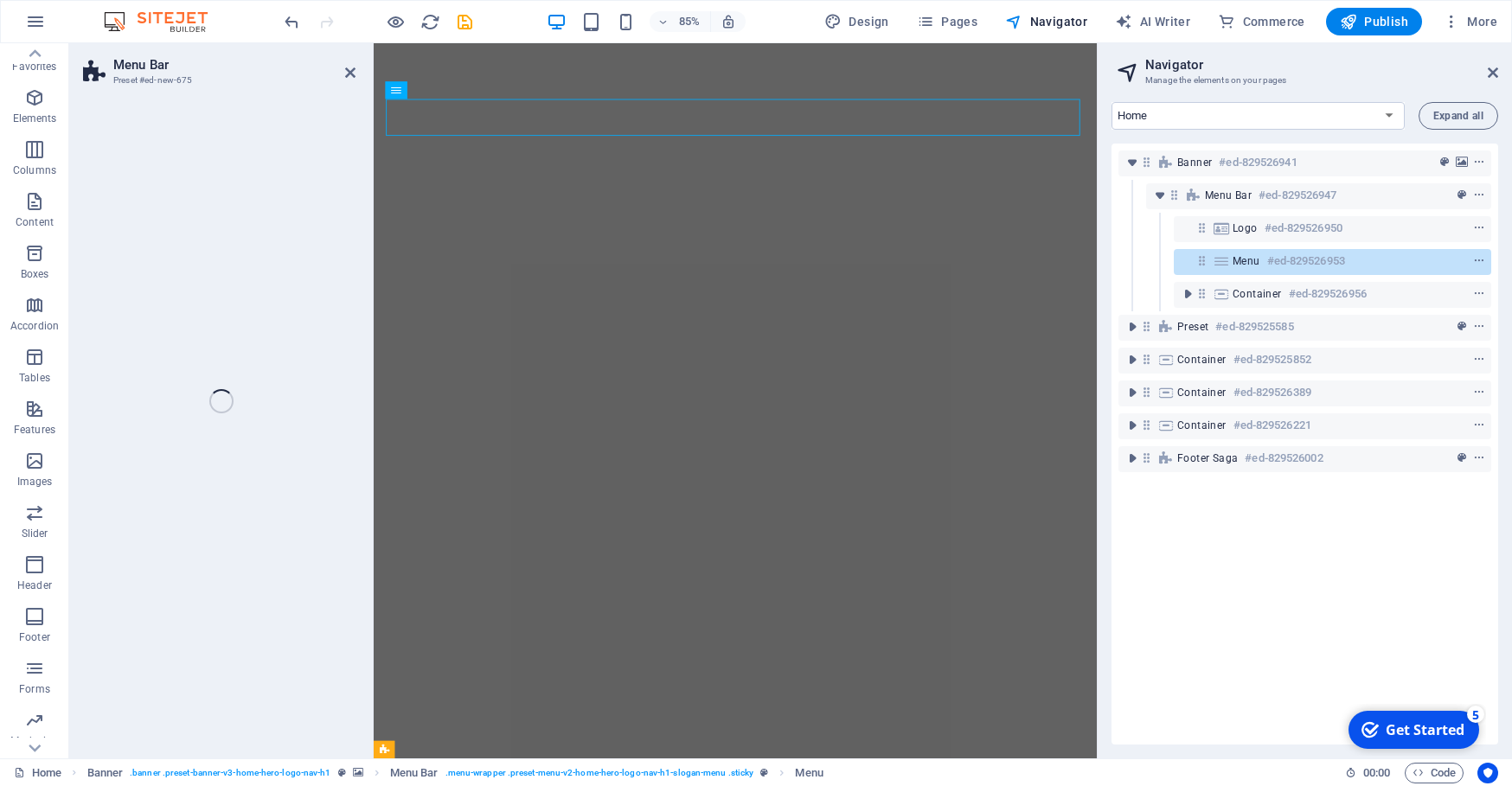
scroll to position [456, 0]
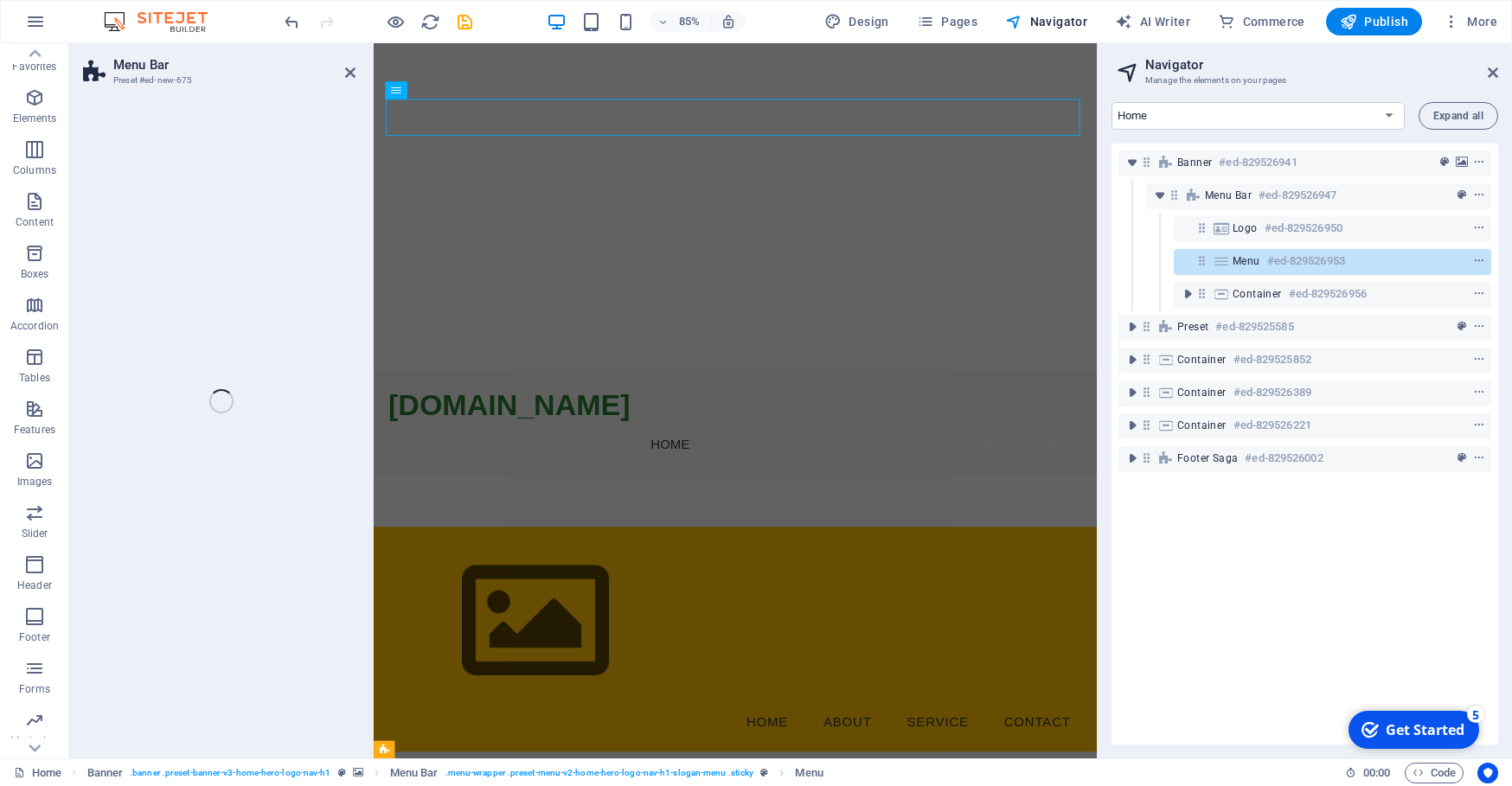
select select "rem"
select select "preset-menu-v2-border"
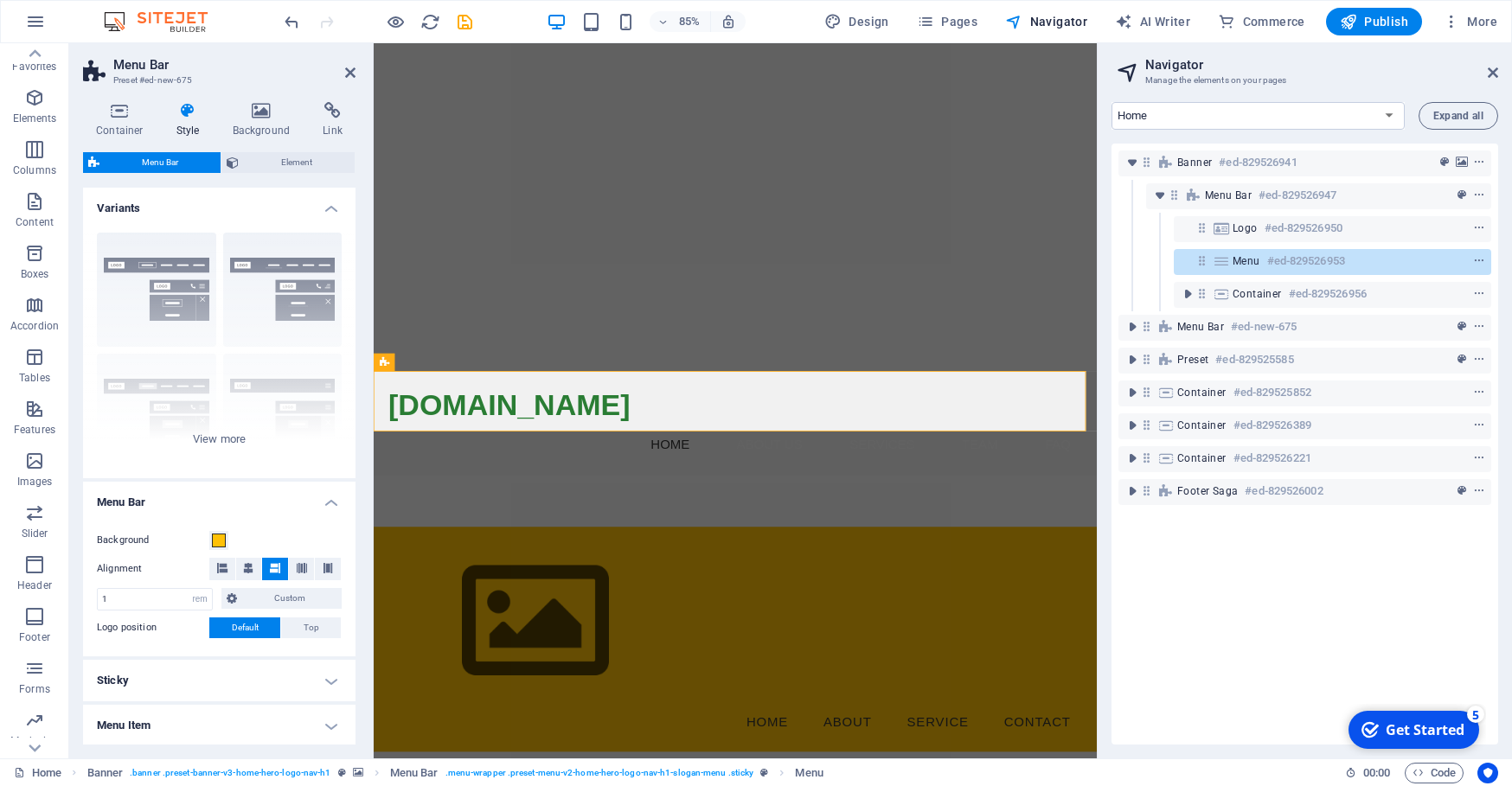
scroll to position [15, 0]
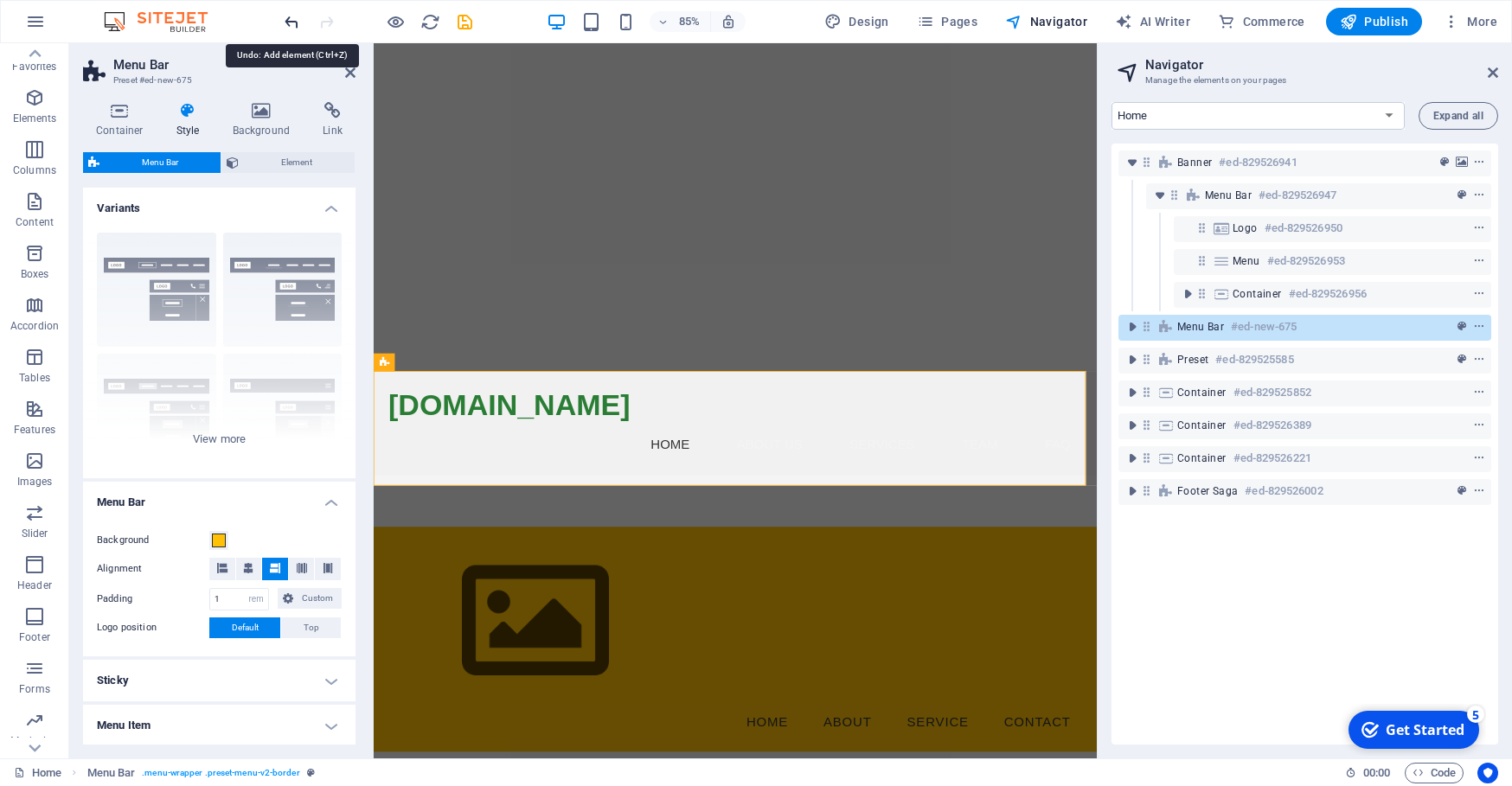
click at [289, 24] on icon "undo" at bounding box center [292, 22] width 20 height 20
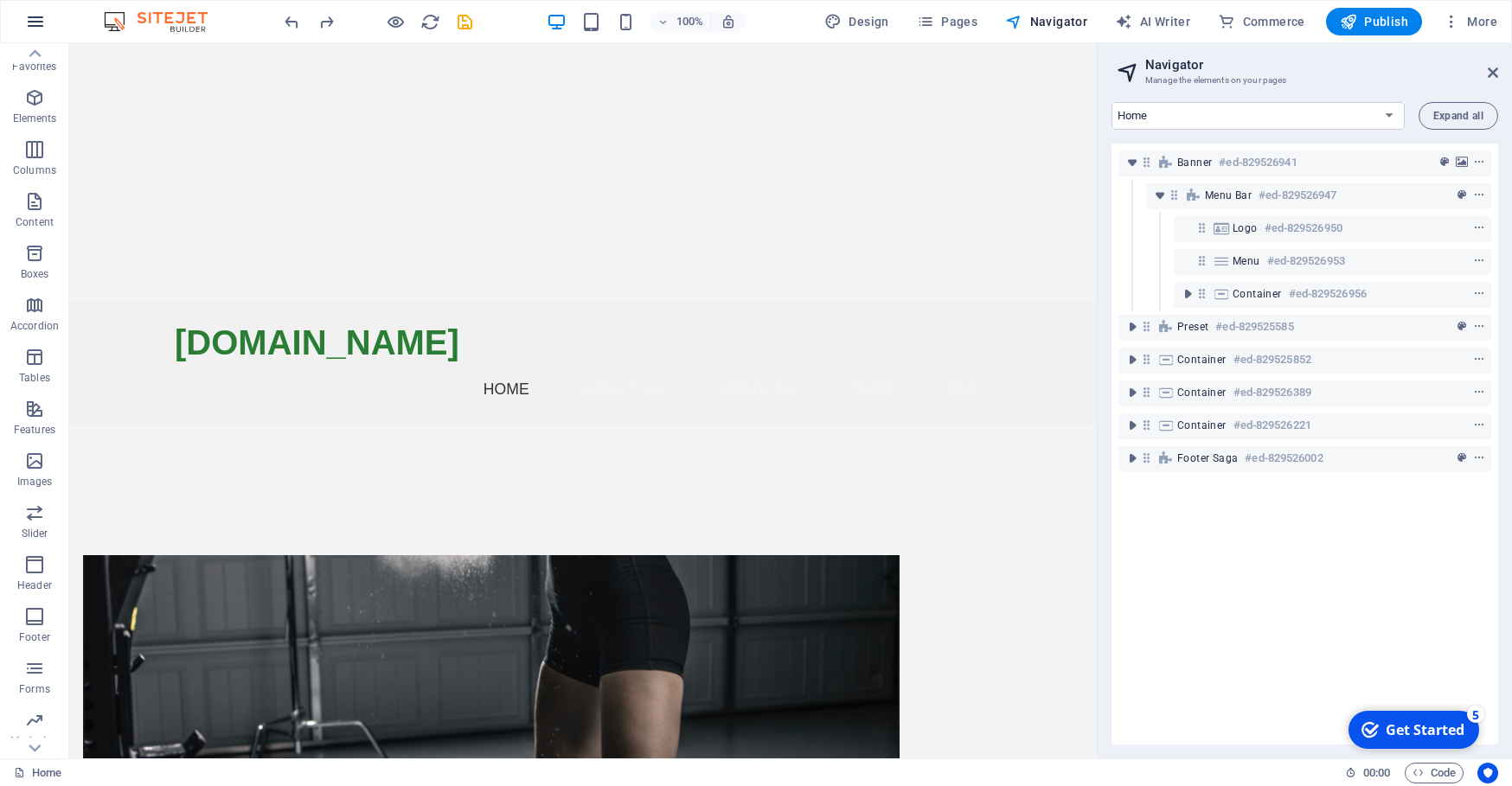
click at [42, 16] on icon "button" at bounding box center [36, 21] width 21 height 21
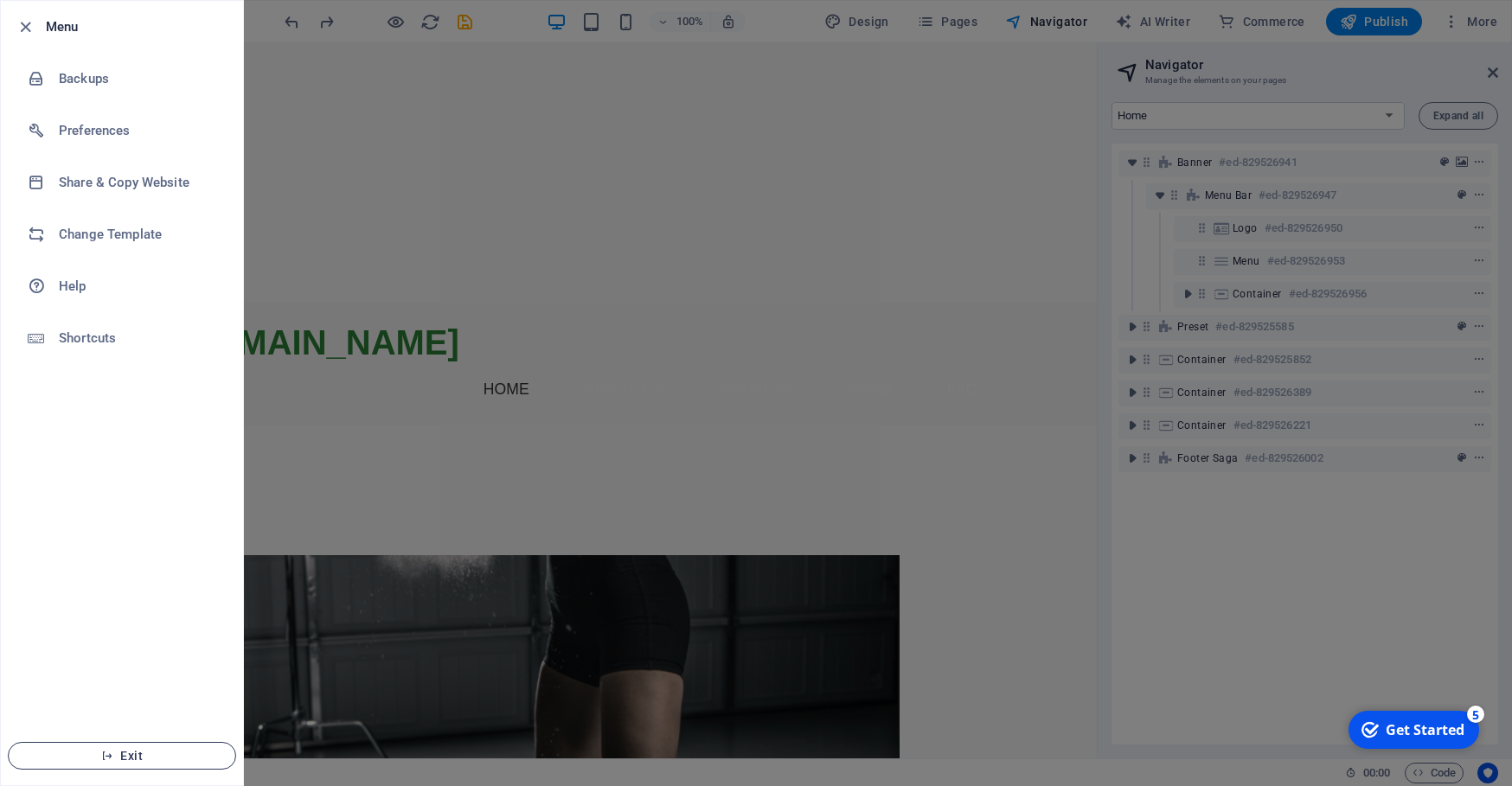
click at [115, 757] on span "Exit" at bounding box center [122, 755] width 199 height 14
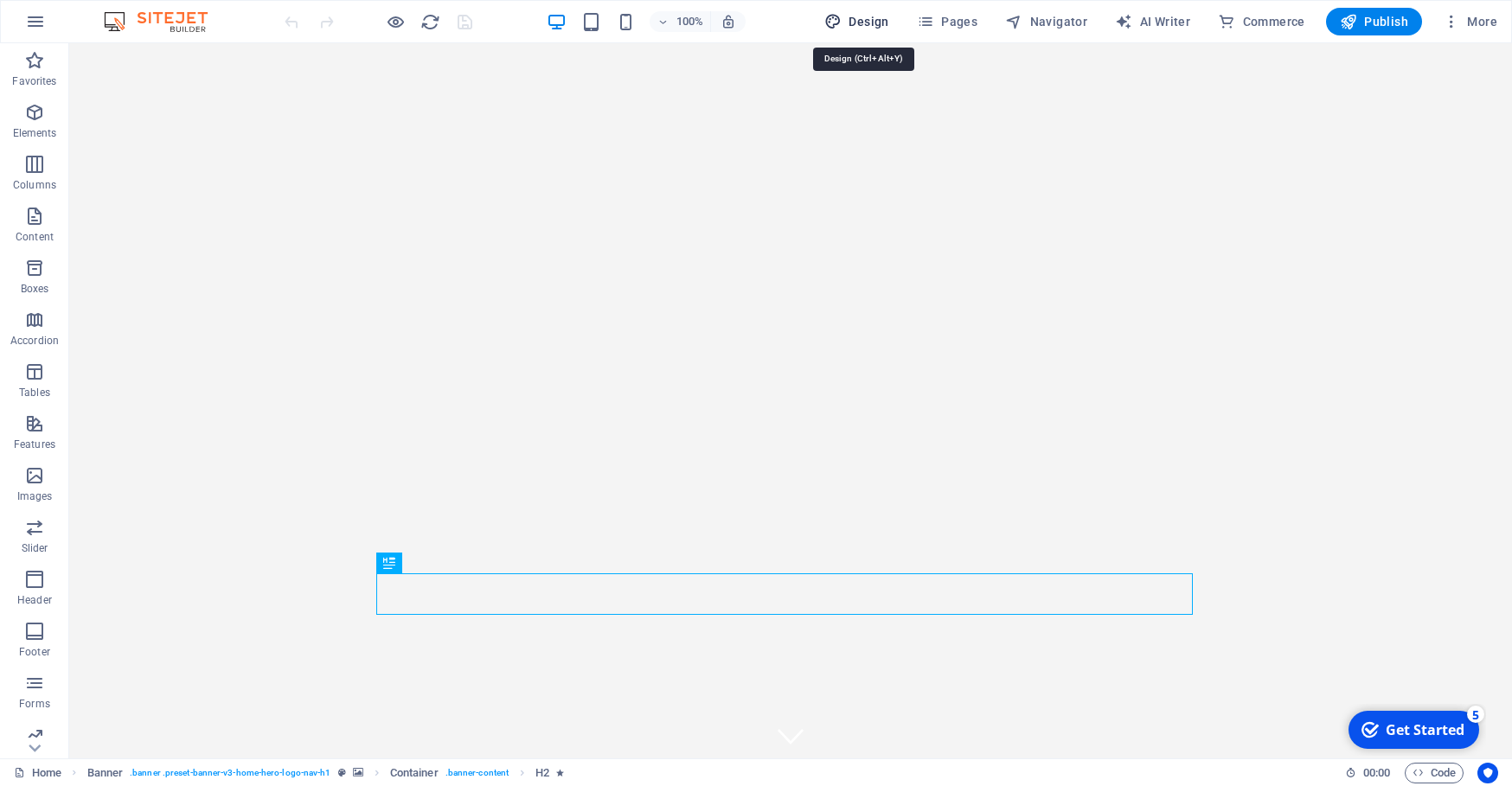
click at [854, 26] on span "Design" at bounding box center [856, 21] width 65 height 17
select select "px"
select select "400"
select select "px"
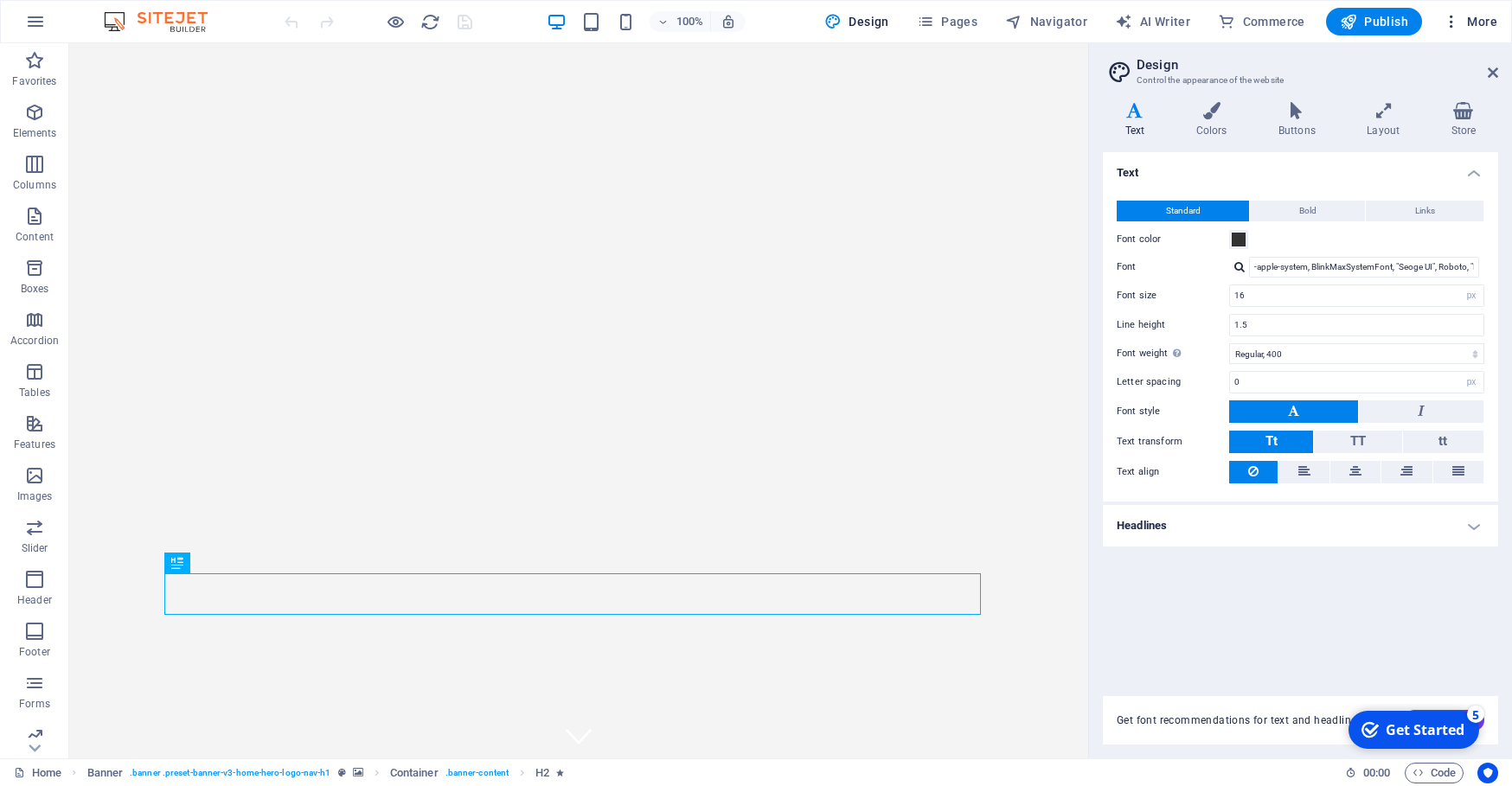
click at [1467, 20] on span "More" at bounding box center [1470, 21] width 55 height 17
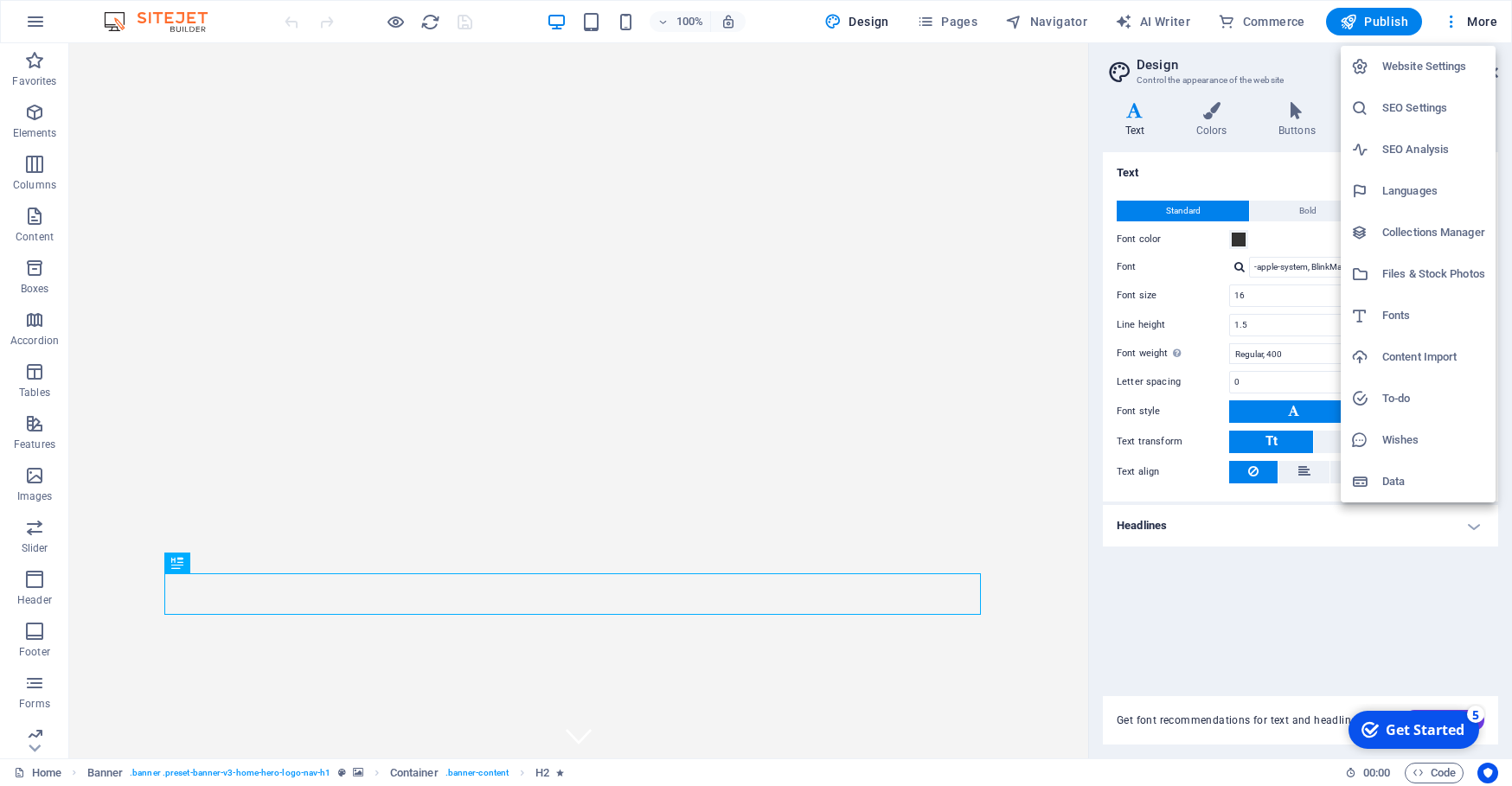
click at [1141, 317] on div at bounding box center [756, 393] width 1512 height 786
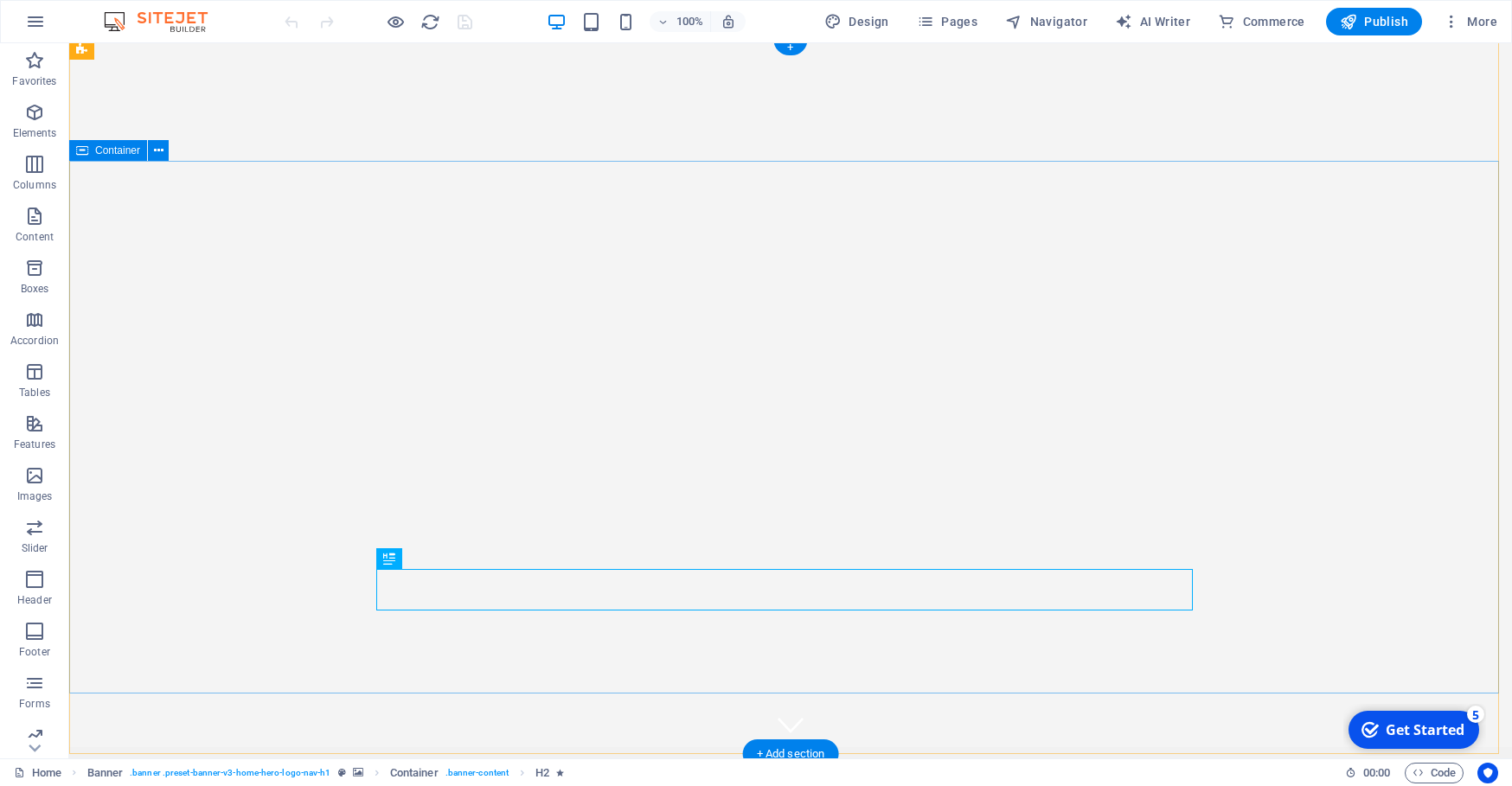
scroll to position [14, 0]
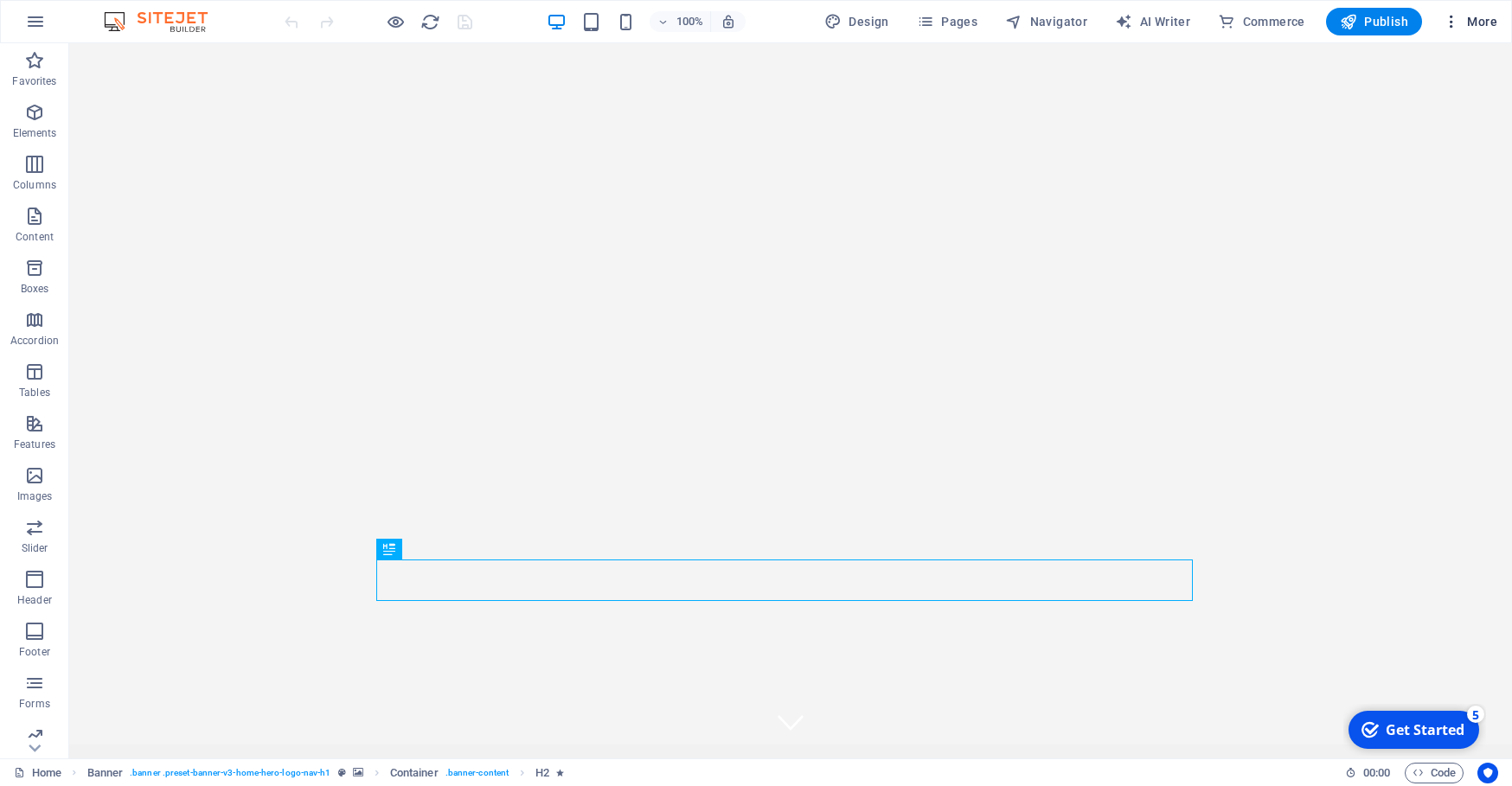
click at [1483, 25] on span "More" at bounding box center [1470, 21] width 55 height 17
